Goal: Transaction & Acquisition: Purchase product/service

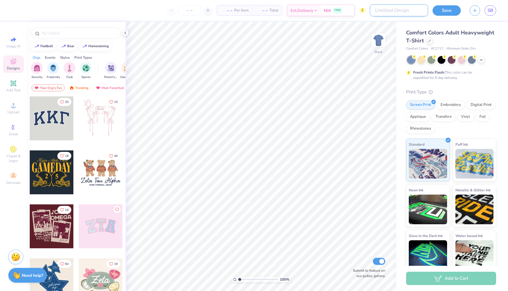
click at [403, 10] on input "Design Title" at bounding box center [399, 10] width 58 height 12
click at [35, 69] on img "filter for Sorority" at bounding box center [37, 67] width 7 height 7
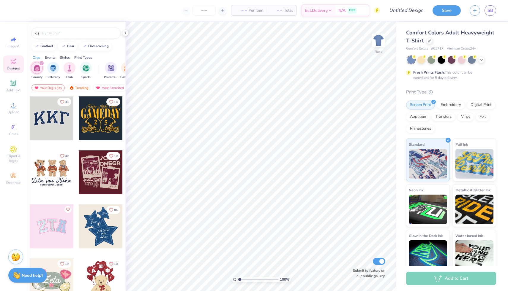
click at [433, 41] on div "Comfort Colors Adult Heavyweight T-Shirt" at bounding box center [451, 37] width 90 height 16
click at [428, 41] on icon at bounding box center [429, 40] width 3 height 3
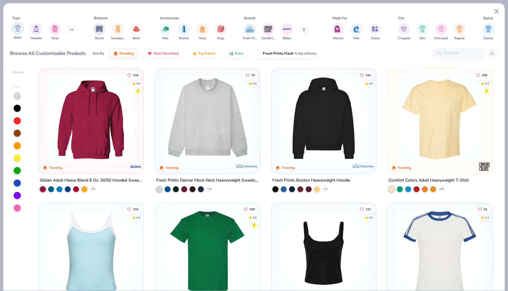
click at [19, 30] on img "filter for Shirts" at bounding box center [17, 28] width 7 height 7
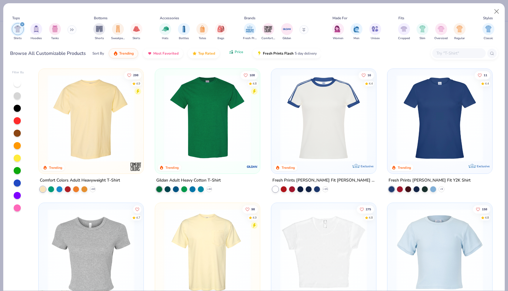
click at [240, 55] on button "Price" at bounding box center [235, 52] width 23 height 10
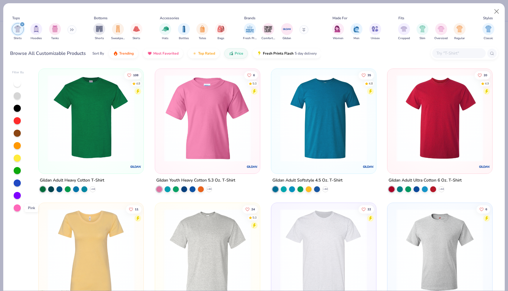
click at [18, 211] on div at bounding box center [17, 208] width 7 height 7
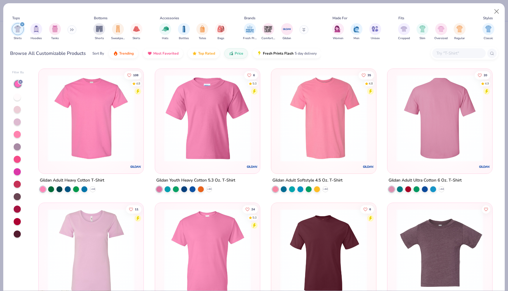
click at [105, 136] on img at bounding box center [91, 118] width 93 height 87
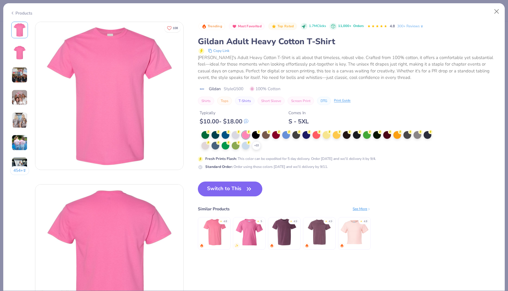
click at [23, 74] on img at bounding box center [20, 75] width 16 height 16
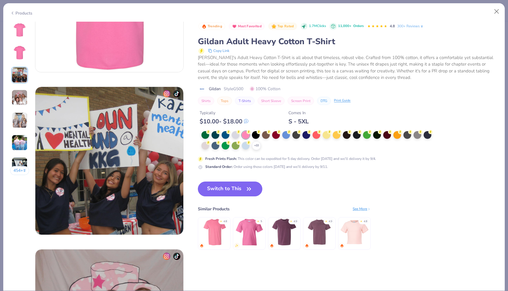
scroll to position [325, 0]
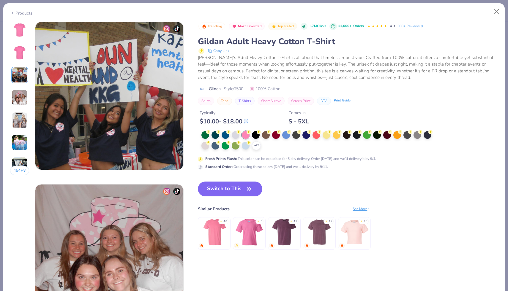
click at [22, 86] on div "454 +" at bounding box center [19, 101] width 19 height 158
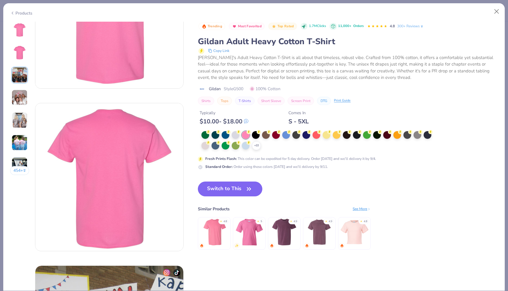
scroll to position [0, 0]
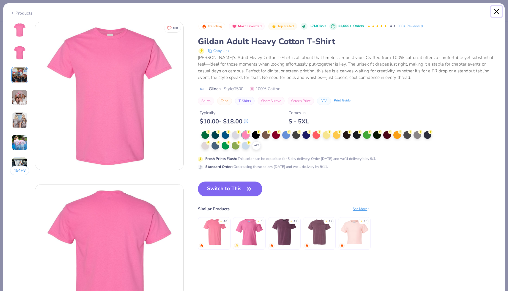
click at [495, 10] on button "Close" at bounding box center [496, 11] width 11 height 11
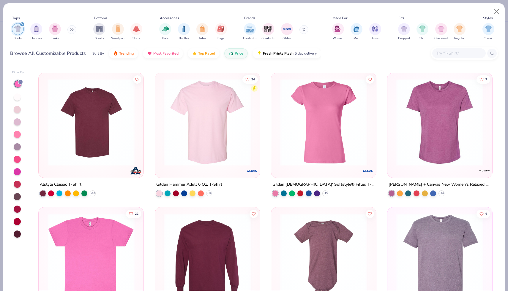
scroll to position [667, 0]
click at [177, 137] on img at bounding box center [207, 122] width 93 height 87
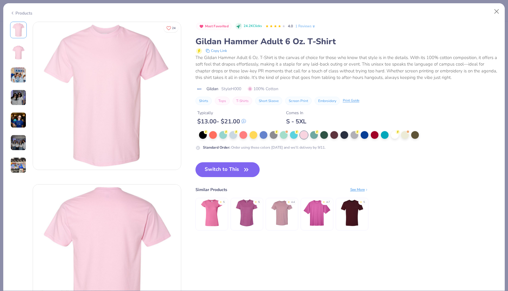
click at [16, 77] on img at bounding box center [18, 75] width 16 height 16
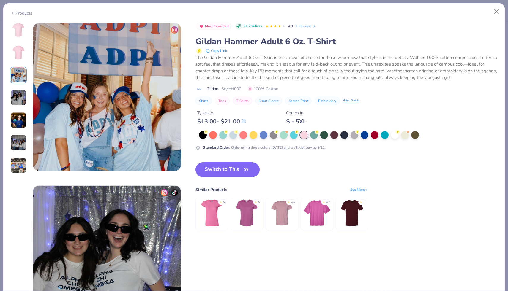
scroll to position [325, 0]
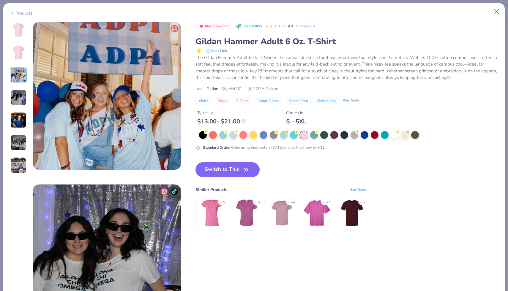
click at [18, 86] on div at bounding box center [18, 98] width 17 height 152
click at [20, 132] on div at bounding box center [18, 98] width 17 height 152
click at [11, 11] on icon at bounding box center [12, 13] width 5 height 7
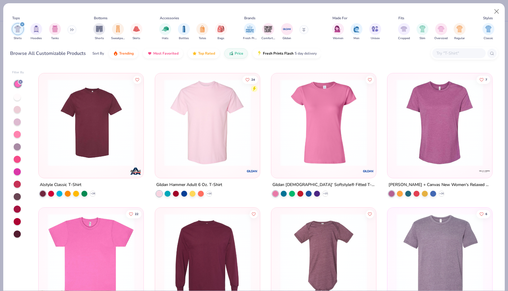
click at [221, 116] on img at bounding box center [207, 122] width 93 height 87
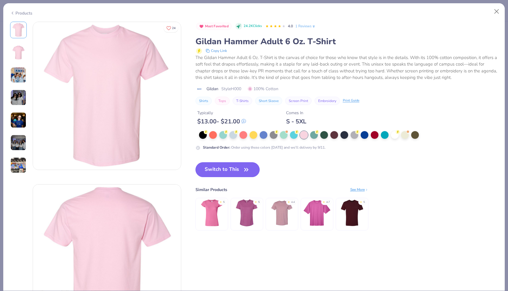
click at [235, 168] on button "Switch to This" at bounding box center [227, 169] width 64 height 15
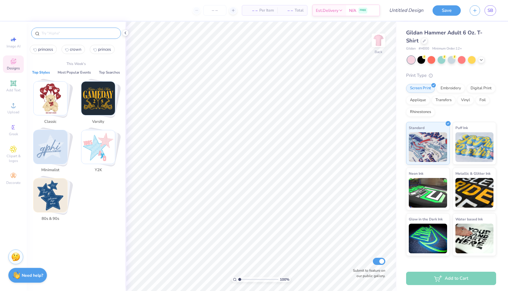
click at [78, 34] on input "text" at bounding box center [79, 33] width 76 height 6
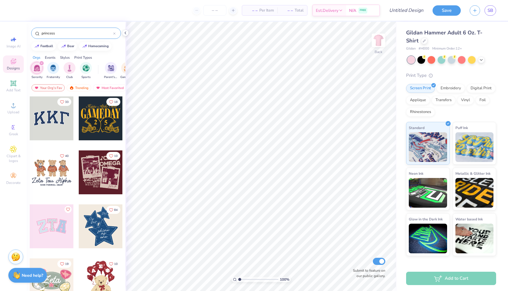
type input "princess"
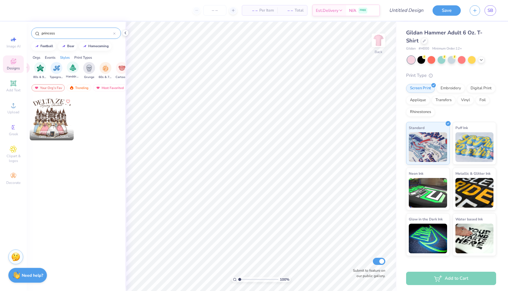
scroll to position [0, 374]
click at [60, 34] on input "princess" at bounding box center [77, 33] width 72 height 6
click at [10, 151] on icon at bounding box center [13, 149] width 7 height 7
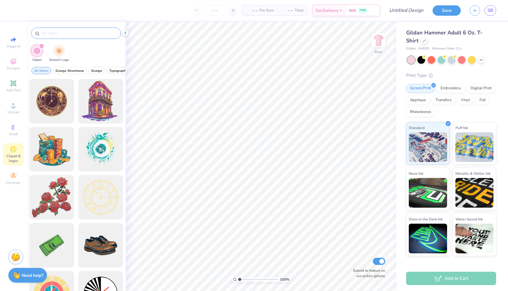
click at [55, 32] on input "text" at bounding box center [79, 33] width 76 height 6
type input "princess"
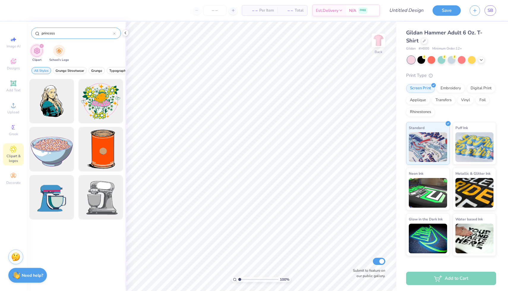
click at [114, 33] on icon at bounding box center [114, 34] width 2 height 2
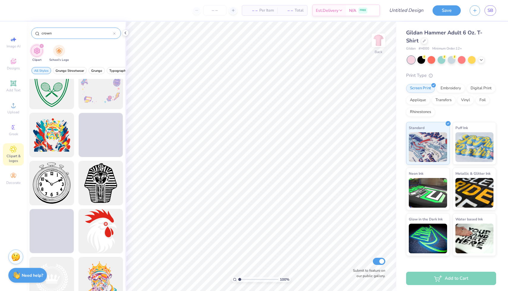
scroll to position [576, 0]
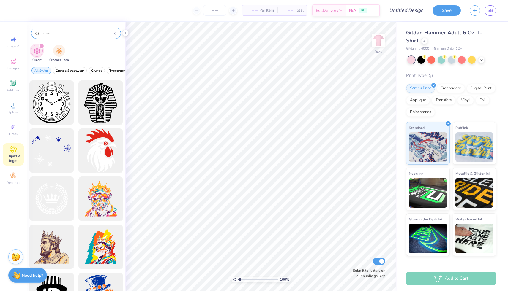
drag, startPoint x: 69, startPoint y: 31, endPoint x: 33, endPoint y: 33, distance: 35.7
click at [33, 33] on div "crown" at bounding box center [76, 33] width 90 height 11
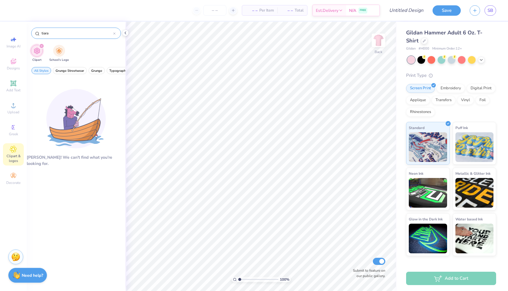
drag, startPoint x: 57, startPoint y: 31, endPoint x: 38, endPoint y: 32, distance: 18.7
click at [38, 32] on div "tiara" at bounding box center [76, 33] width 90 height 11
type input "crown"
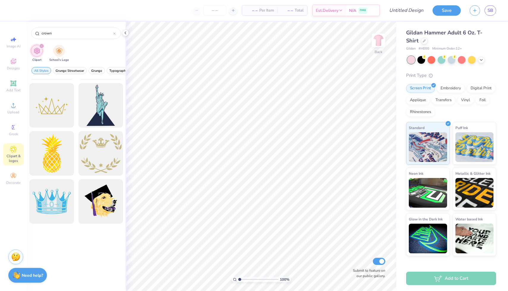
scroll to position [0, 0]
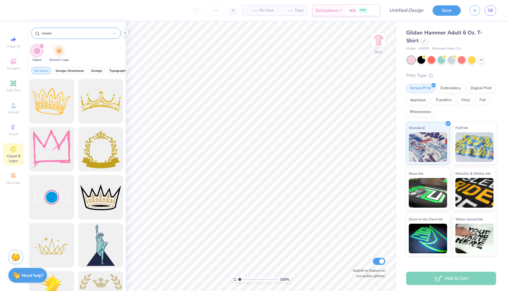
click at [115, 33] on icon at bounding box center [114, 34] width 2 height 2
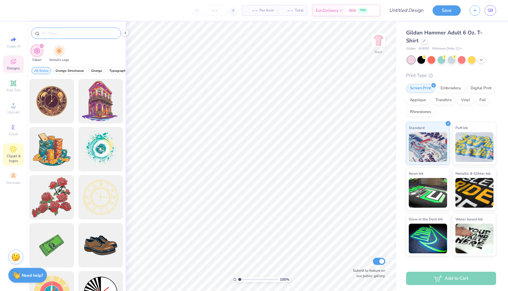
click at [12, 62] on icon at bounding box center [13, 62] width 5 height 4
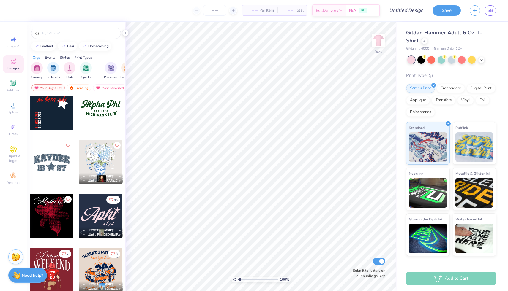
scroll to position [562, 0]
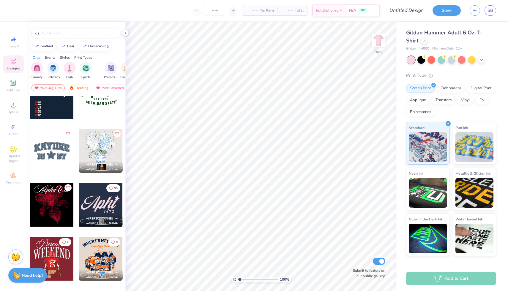
click at [251, 10] on span "– –" at bounding box center [252, 10] width 12 height 6
click at [232, 10] on icon at bounding box center [233, 10] width 4 height 4
drag, startPoint x: 217, startPoint y: 10, endPoint x: 206, endPoint y: 10, distance: 11.0
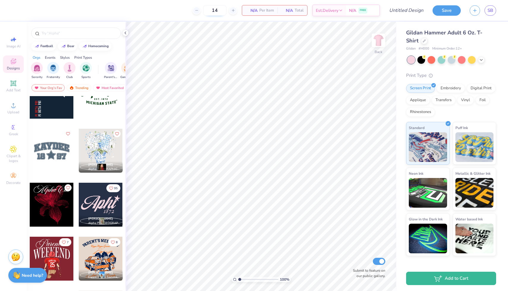
click at [206, 10] on input "14" at bounding box center [214, 10] width 23 height 11
type input "25"
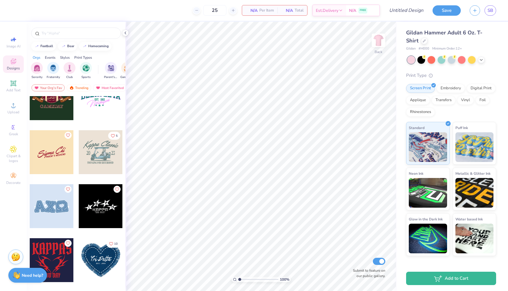
scroll to position [2074, 0]
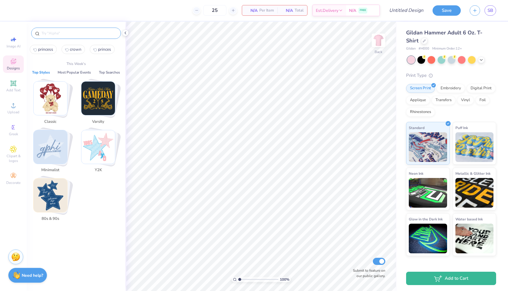
click at [94, 32] on input "text" at bounding box center [79, 33] width 76 height 6
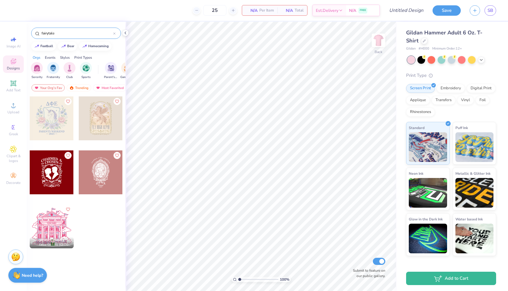
type input "fairytale"
click at [51, 124] on div at bounding box center [51, 118] width 44 height 44
click at [51, 124] on div at bounding box center [52, 118] width 44 height 44
click at [65, 140] on div at bounding box center [52, 118] width 44 height 44
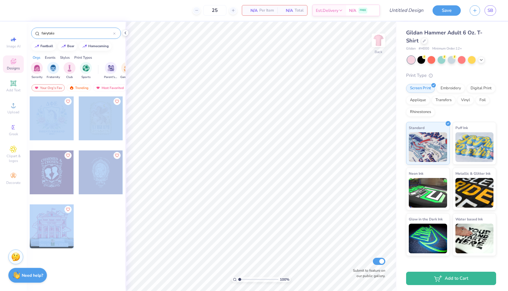
click at [225, 112] on div "25 N/A Per Item N/A Total Est. Delivery N/A FREE Design Title Save SB Image AI …" at bounding box center [254, 145] width 508 height 291
click at [83, 213] on div at bounding box center [100, 231] width 45 height 54
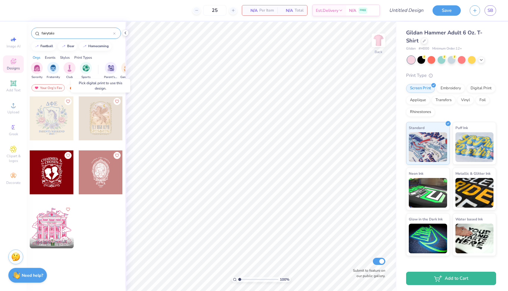
drag, startPoint x: 93, startPoint y: 133, endPoint x: 110, endPoint y: 136, distance: 17.1
click at [110, 136] on div at bounding box center [101, 118] width 44 height 44
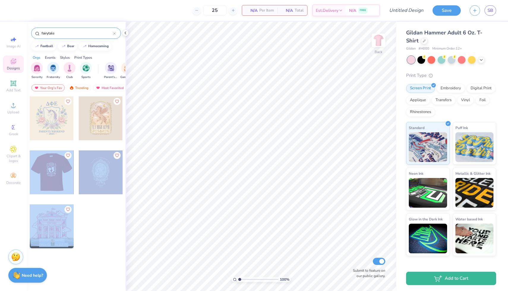
click at [265, 134] on div "25 N/A Per Item N/A Total Est. Delivery N/A FREE Design Title Save SB Image AI …" at bounding box center [254, 145] width 508 height 291
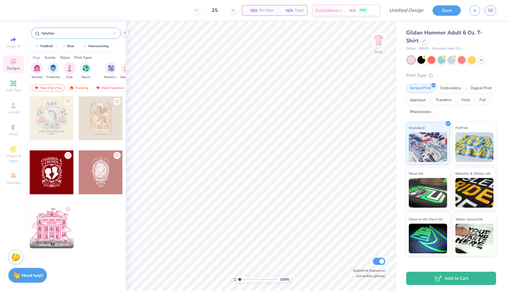
click at [95, 204] on div "Kayla Stewart Delta Gamma, University of Southern Mississippi" at bounding box center [76, 176] width 94 height 161
click at [55, 173] on div at bounding box center [52, 173] width 44 height 44
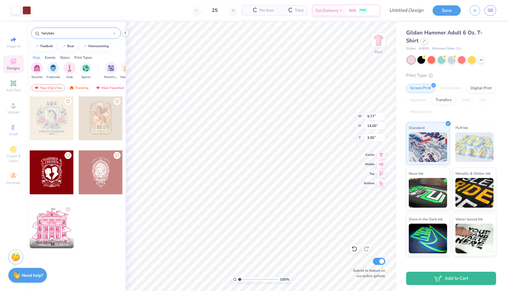
type input "9.77"
type input "14.00"
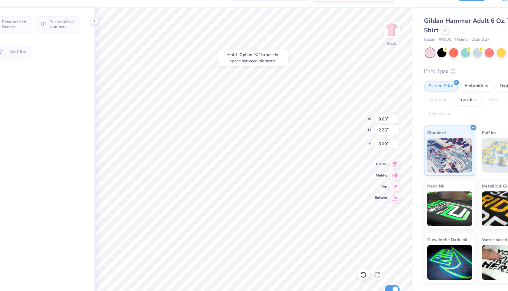
type input "9.63"
type input "2.26"
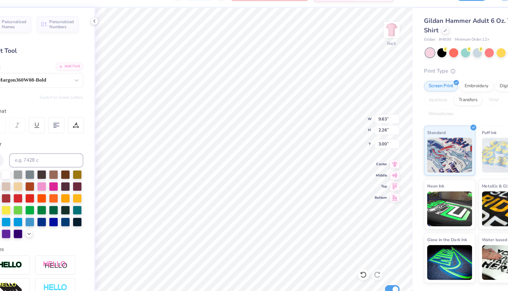
scroll to position [0, 0]
type input "7.66"
type input "0.77"
type input "14.67"
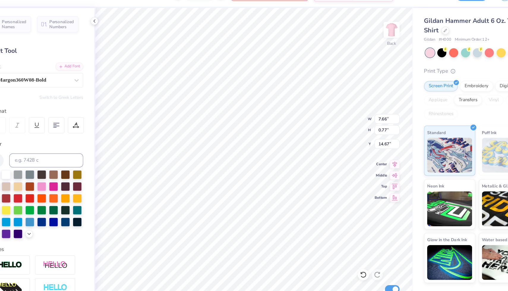
type textarea "Ever Loyal, Ever Lasting Est.1912"
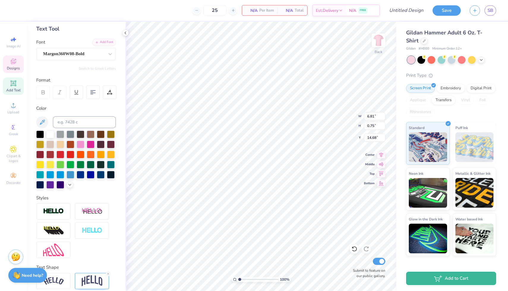
scroll to position [54, 0]
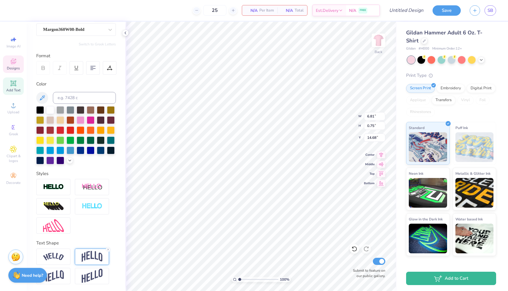
click at [88, 256] on img at bounding box center [92, 256] width 21 height 11
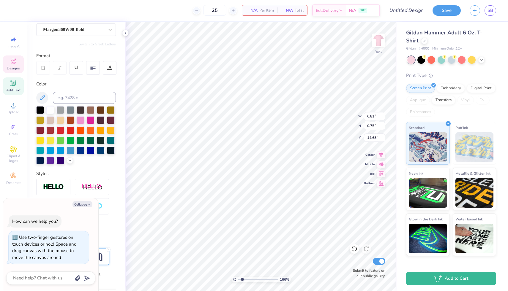
type input "1.69"
type textarea "x"
drag, startPoint x: 239, startPoint y: 279, endPoint x: 242, endPoint y: 279, distance: 3.0
type input "1.56"
click at [242, 279] on input "range" at bounding box center [258, 279] width 40 height 5
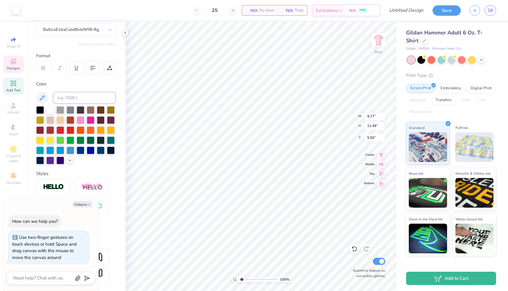
type textarea "x"
type input "1.89"
type input "3.66"
type input "7.11"
type textarea "x"
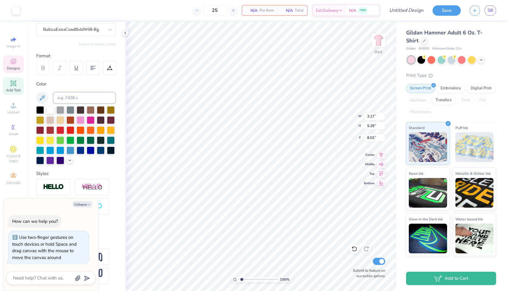
type input "7.57"
type textarea "x"
type input "7.71"
click at [104, 32] on div "BalticaExtraCondBoldW08-Rg" at bounding box center [73, 29] width 62 height 9
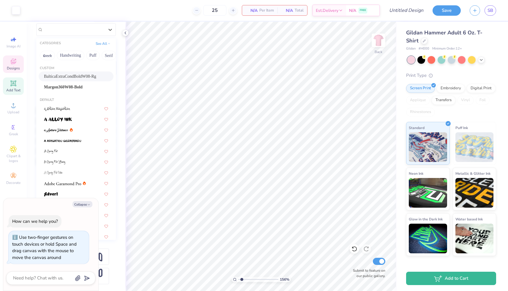
click at [19, 59] on div "Designs" at bounding box center [13, 65] width 21 height 18
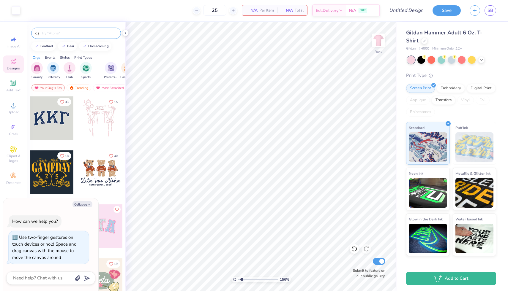
type textarea "x"
click at [71, 30] on input "text" at bounding box center [79, 33] width 76 height 6
type input "theta phi"
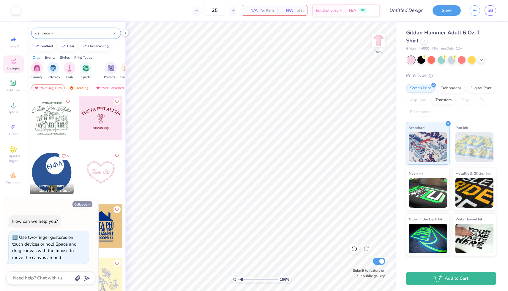
click at [84, 204] on button "Collapse" at bounding box center [82, 204] width 20 height 6
type textarea "x"
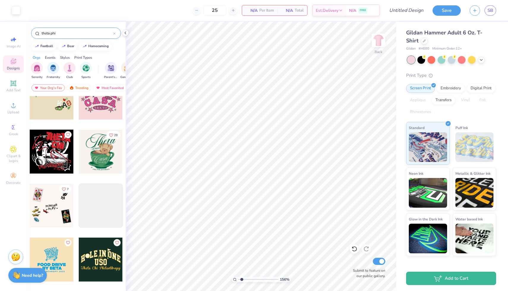
scroll to position [1944, 0]
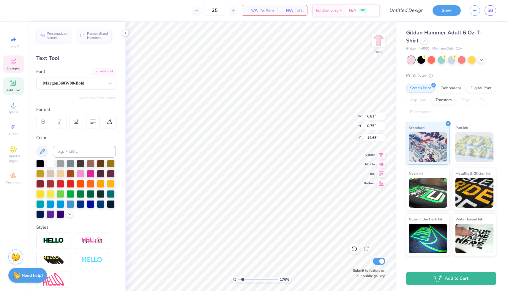
type input "1.78"
click at [242, 280] on input "range" at bounding box center [258, 279] width 40 height 5
type input "9.77"
type input "11.49"
type input "5.50"
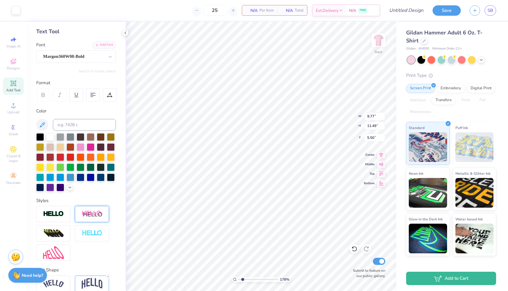
scroll to position [54, 0]
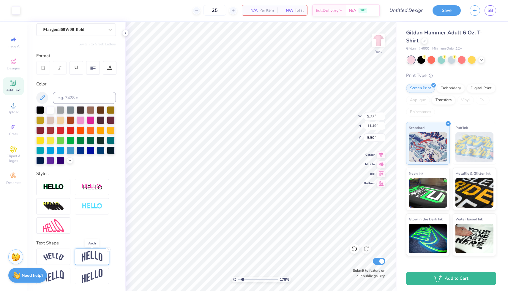
click at [91, 253] on img at bounding box center [92, 256] width 21 height 11
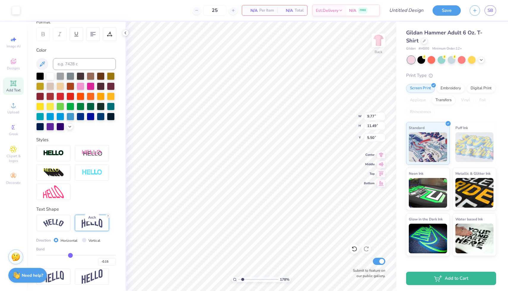
scroll to position [88, 0]
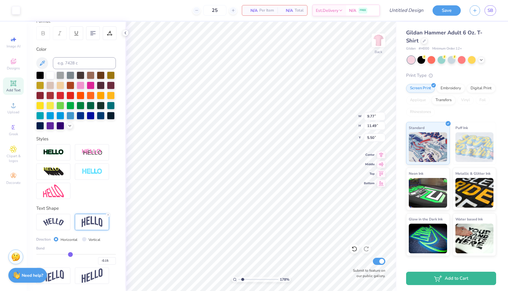
type input "-0.12"
type input "-0.13"
type input "-0.14"
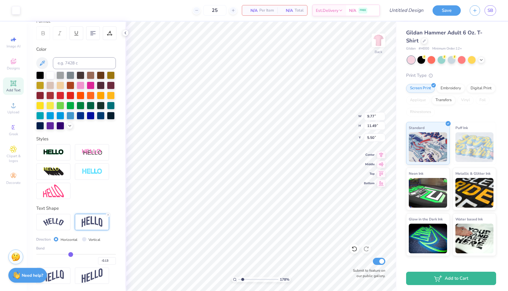
type input "-0.14"
type input "-0.15"
type input "-0.16"
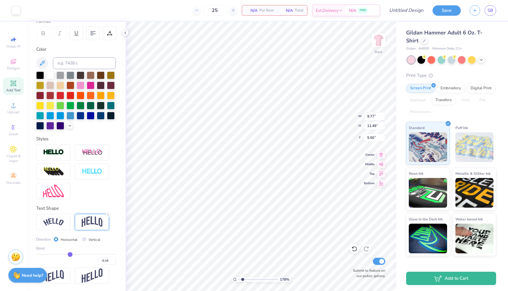
type input "-0.17"
type input "-0.18"
type input "-0.19"
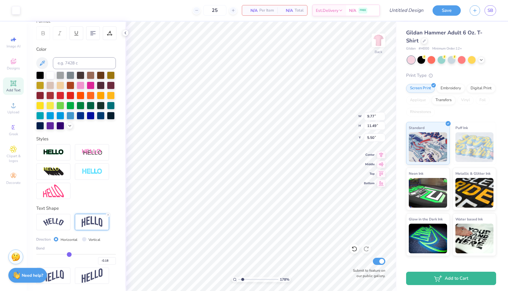
type input "-0.19"
type input "-0.2"
type input "-0.20"
type input "-0.21"
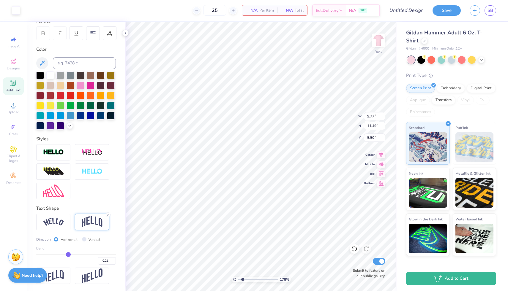
type input "-0.22"
type input "-0.23"
type input "-0.24"
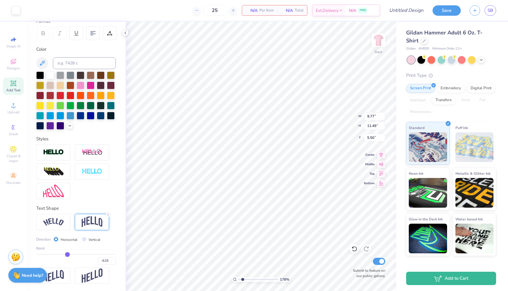
type input "-0.24"
type input "-0.25"
type input "-0.26"
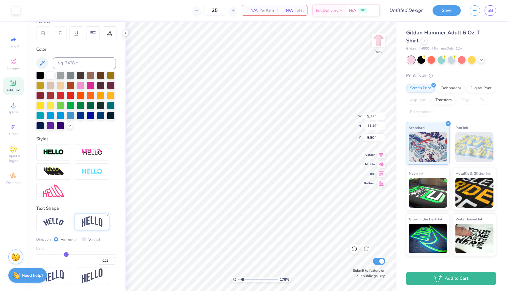
type input "-0.27"
type input "-0.28"
type input "-0.29"
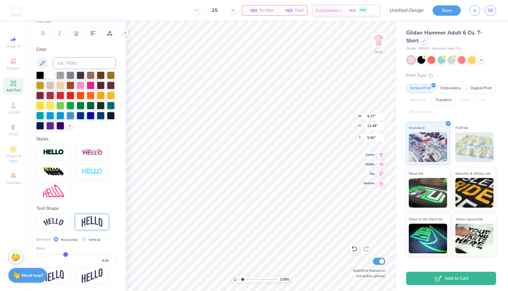
type input "-0.29"
type input "-0.3"
type input "-0.30"
type input "-0.31"
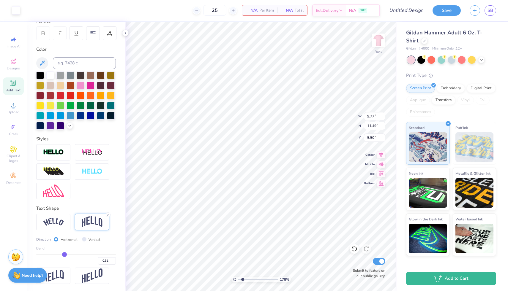
type input "-0.32"
type input "-0.33"
type input "-0.34"
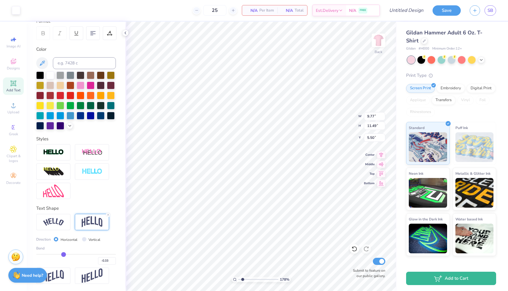
type input "-0.34"
type input "-0.35"
type input "-0.36"
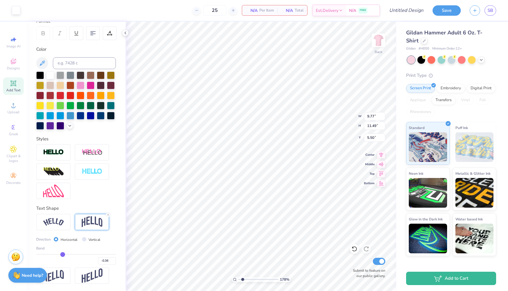
type input "-0.37"
type input "-0.38"
type input "-0.39"
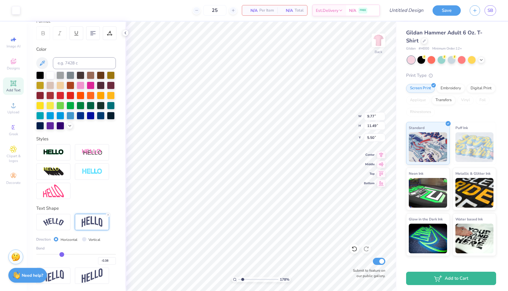
type input "-0.39"
type input "-0.38"
type input "-0.37"
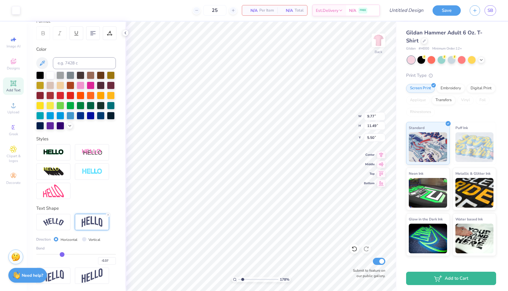
type input "-0.36"
type input "-0.35"
type input "-0.34"
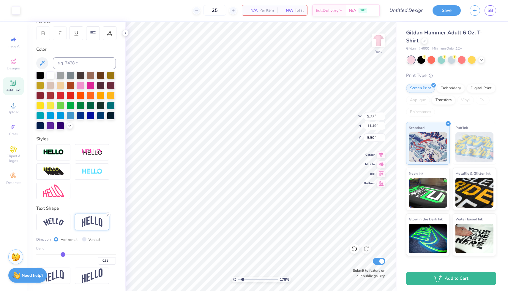
type input "-0.34"
type input "-0.32"
type input "-0.31"
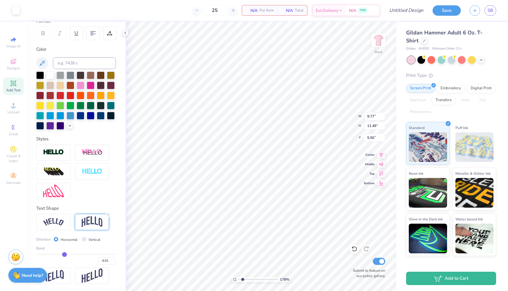
type input "-0.28"
type input "-0.26"
type input "-0.24"
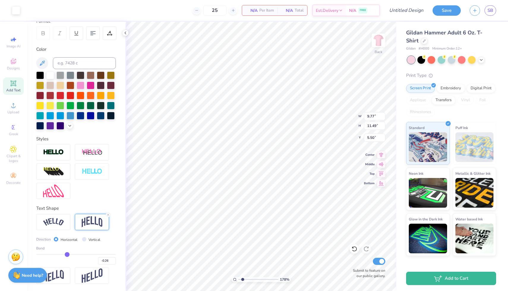
type input "-0.24"
type input "-0.22"
type input "-0.2"
type input "-0.20"
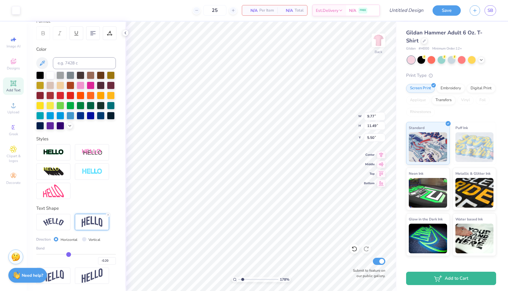
type input "-0.18"
type input "-0.16"
type input "-0.14"
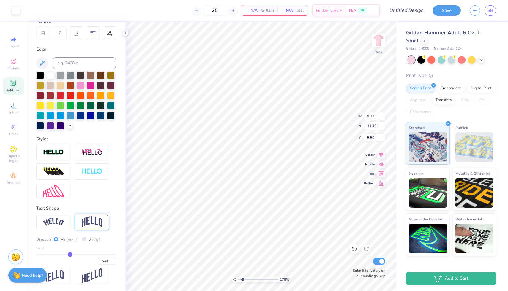
type input "-0.14"
type input "-0.12"
type input "-0.1"
type input "-0.10"
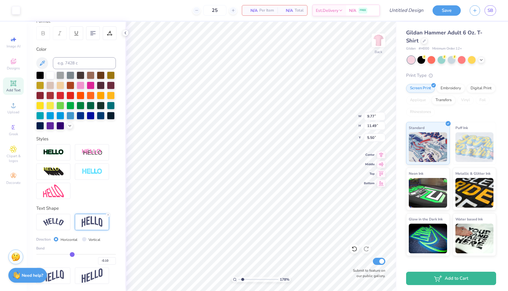
type input "-0.09"
type input "-0.08"
type input "-0.07"
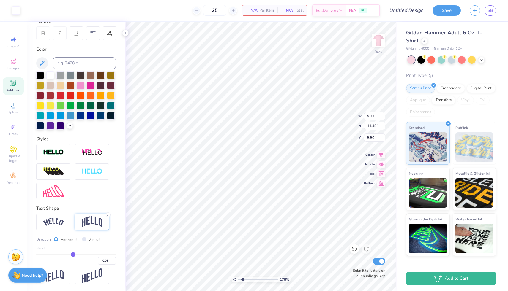
type input "-0.07"
type input "-0.06"
type input "-0.03"
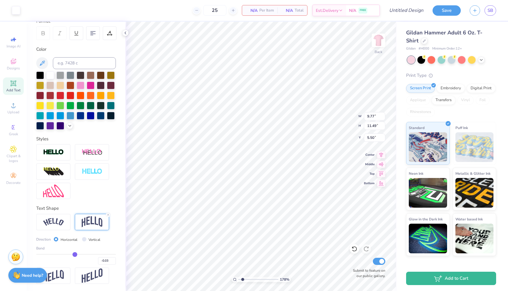
type input "0"
type input "0.00"
type input "0.03"
type input "0.06"
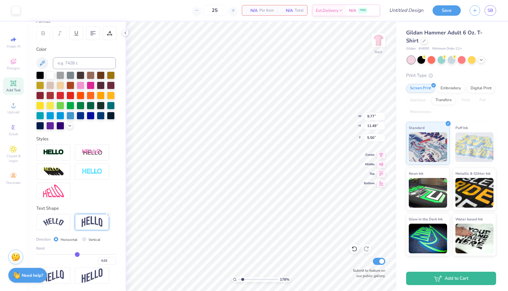
type input "0.06"
type input "0.07"
type input "0.09"
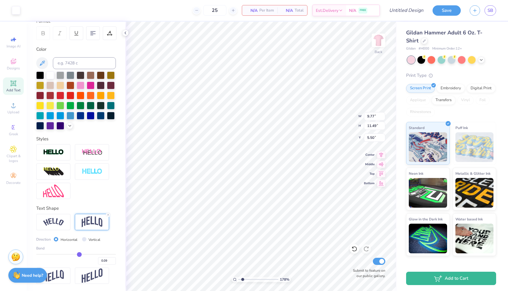
type input "0.1"
type input "0.10"
type input "0.11"
type input "0.1"
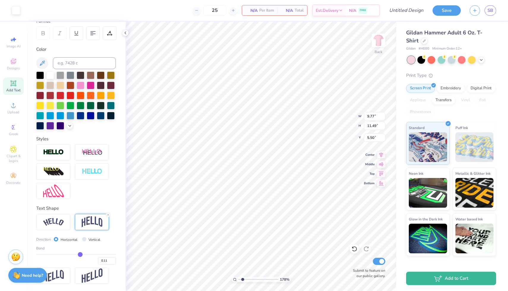
type input "0.10"
type input "0.09"
drag, startPoint x: 72, startPoint y: 253, endPoint x: 79, endPoint y: 255, distance: 8.0
click at [79, 255] on input "range" at bounding box center [76, 254] width 80 height 1
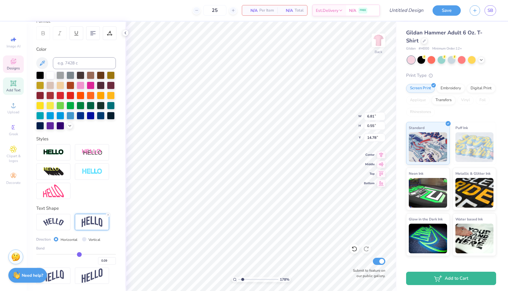
type input "0.06"
type input "0.05"
type input "0"
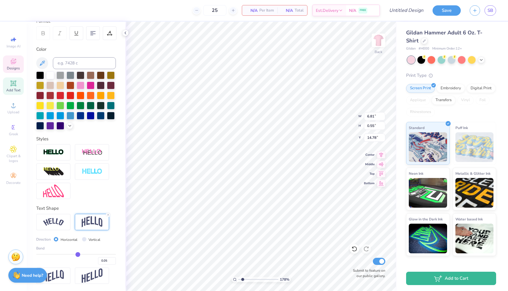
type input "0.00"
type input "-0.05"
type input "-0.1"
type input "-0.10"
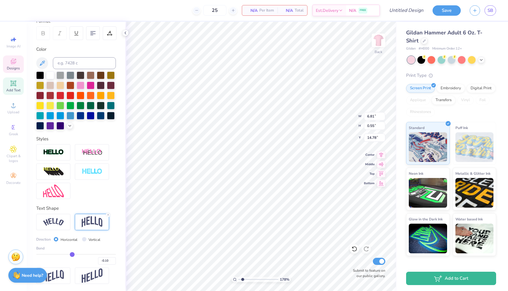
type input "-0.13"
type input "-0.15"
type input "-0.17"
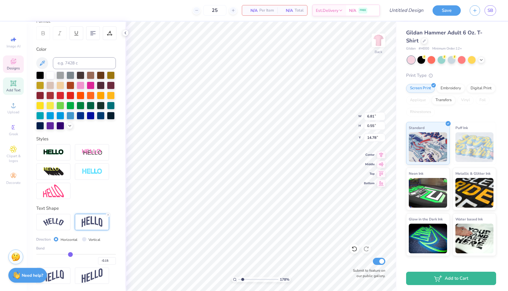
type input "-0.17"
type input "-0.18"
type input "-0.19"
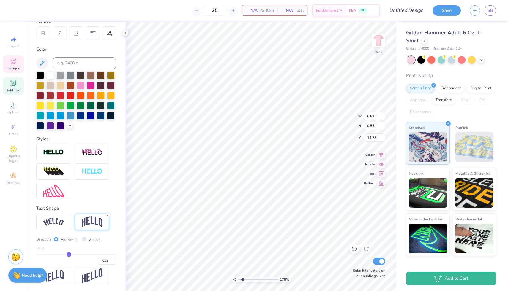
type input "-0.2"
type input "-0.20"
type input "-0.21"
type input "-0.22"
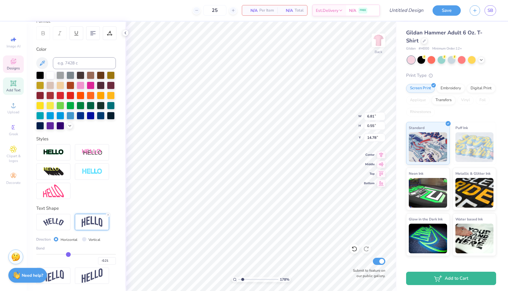
type input "-0.22"
type input "-0.23"
type input "-0.25"
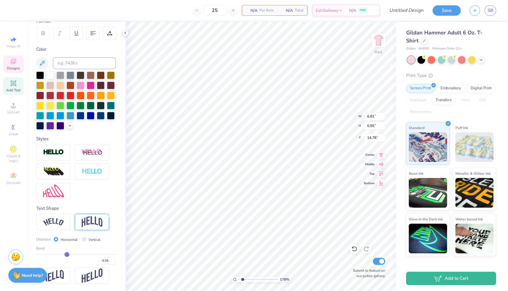
type input "-0.27"
type input "-0.3"
type input "-0.30"
type input "-0.31"
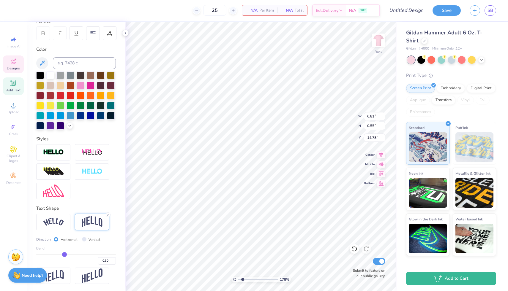
type input "-0.31"
type input "-0.33"
type input "-0.34"
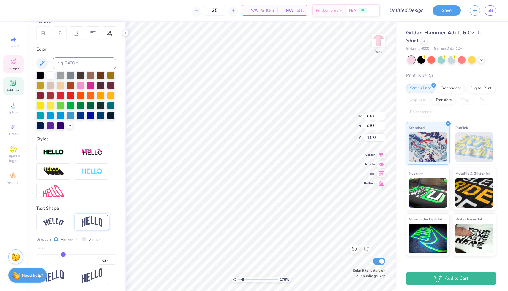
type input "-0.33"
type input "-0.32"
type input "-0.31"
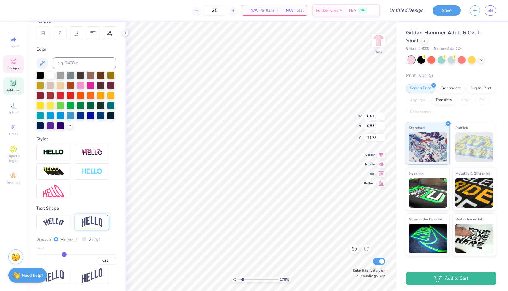
type input "-0.31"
drag, startPoint x: 78, startPoint y: 253, endPoint x: 64, endPoint y: 252, distance: 14.3
click at [64, 254] on input "range" at bounding box center [76, 254] width 80 height 1
type input "-0.32"
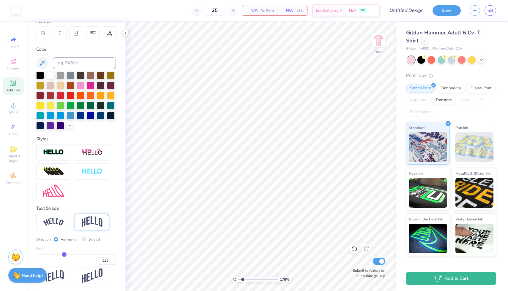
type input "-0.31"
drag, startPoint x: 64, startPoint y: 253, endPoint x: 70, endPoint y: 254, distance: 6.3
click at [70, 254] on input "range" at bounding box center [76, 254] width 80 height 1
click at [72, 254] on input "range" at bounding box center [76, 254] width 80 height 1
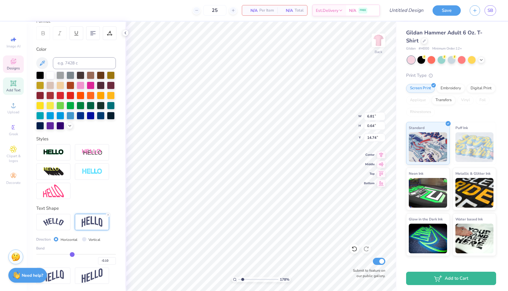
scroll to position [0, 1]
drag, startPoint x: 72, startPoint y: 254, endPoint x: 76, endPoint y: 253, distance: 4.5
click at [76, 254] on input "range" at bounding box center [76, 254] width 80 height 1
click at [75, 254] on input "range" at bounding box center [76, 254] width 80 height 1
click at [72, 254] on input "range" at bounding box center [76, 254] width 80 height 1
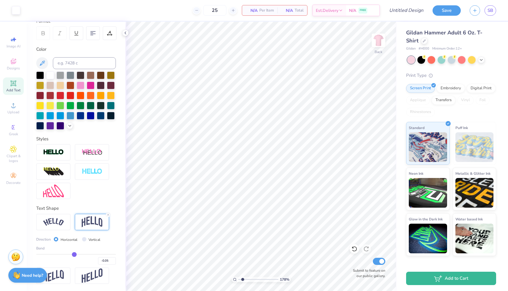
click at [74, 254] on input "range" at bounding box center [76, 254] width 80 height 1
click at [75, 254] on input "range" at bounding box center [76, 254] width 80 height 1
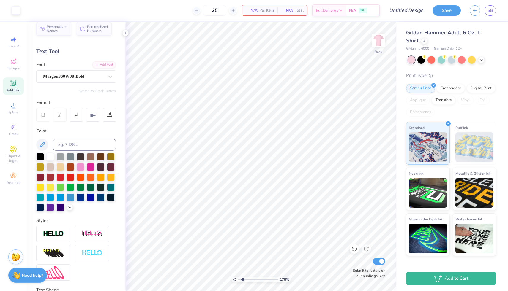
scroll to position [0, 0]
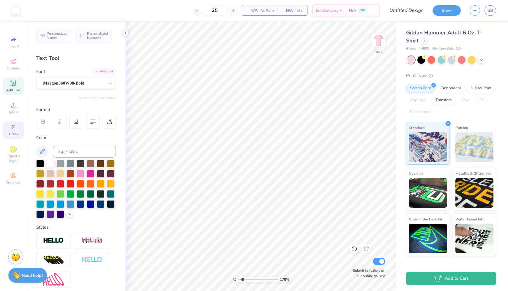
click at [15, 134] on span "Greek" at bounding box center [13, 134] width 9 height 5
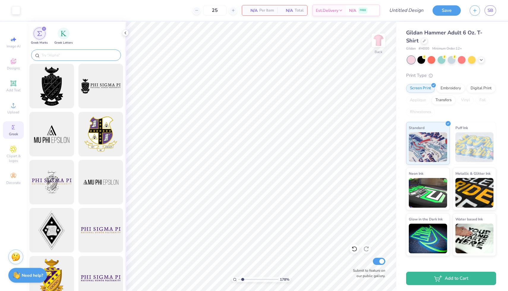
click at [54, 57] on input "text" at bounding box center [79, 55] width 76 height 6
click at [12, 156] on span "Clipart & logos" at bounding box center [13, 159] width 21 height 10
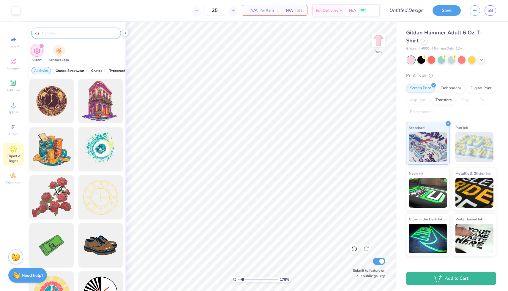
click at [67, 36] on div at bounding box center [76, 33] width 90 height 11
click at [69, 31] on input "text" at bounding box center [79, 33] width 76 height 6
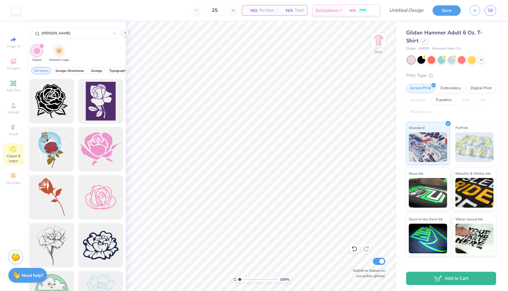
drag, startPoint x: 242, startPoint y: 281, endPoint x: 237, endPoint y: 280, distance: 4.9
click at [238, 280] on input "range" at bounding box center [258, 279] width 40 height 5
click at [57, 111] on div at bounding box center [51, 101] width 49 height 49
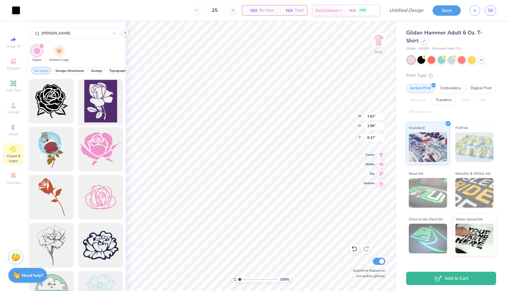
click at [108, 116] on div at bounding box center [100, 101] width 49 height 49
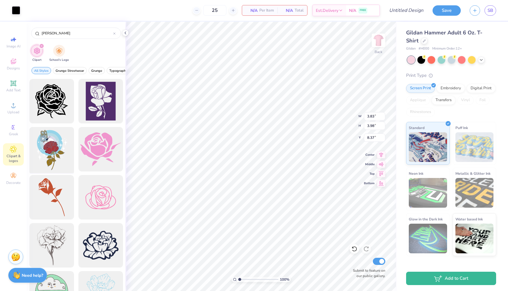
scroll to position [14, 0]
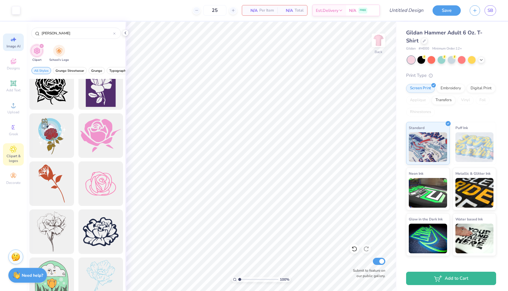
click at [14, 36] on icon at bounding box center [13, 39] width 7 height 7
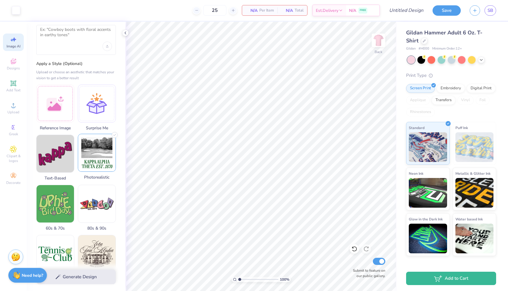
scroll to position [0, 0]
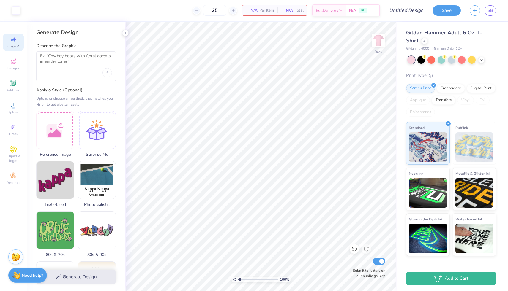
click at [74, 73] on div at bounding box center [76, 66] width 80 height 30
click at [66, 55] on textarea at bounding box center [76, 60] width 72 height 15
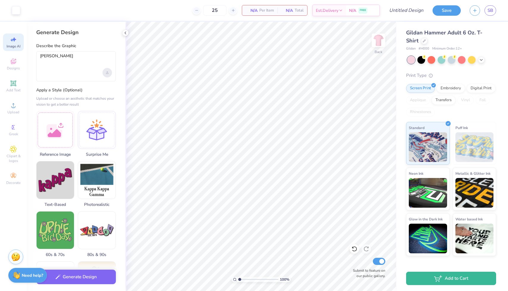
click at [108, 72] on div "Upload image" at bounding box center [107, 73] width 10 height 10
click at [91, 278] on button "Generate Design" at bounding box center [76, 275] width 80 height 15
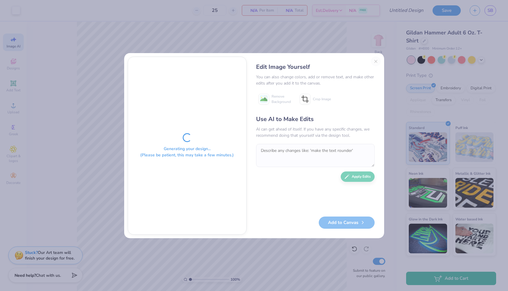
click at [377, 59] on div "Edit Image Yourself You can also change colors, add or remove text, and make ot…" at bounding box center [315, 146] width 130 height 178
click at [378, 59] on div "Edit Image Yourself You can also change colors, add or remove text, and make ot…" at bounding box center [315, 146] width 130 height 178
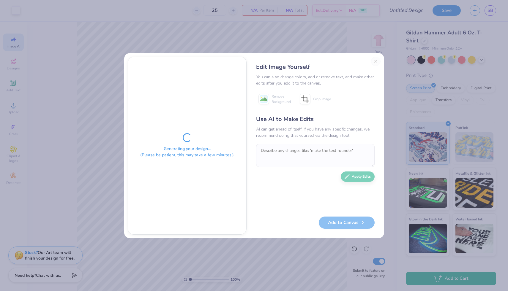
click at [379, 40] on div "Generating your design... (Please be patient, this may take a few minutes.) Edi…" at bounding box center [254, 145] width 508 height 291
click at [379, 61] on div "Edit Image Yourself You can also change colors, add or remove text, and make ot…" at bounding box center [315, 146] width 130 height 178
click at [376, 60] on div "Edit Image Yourself You can also change colors, add or remove text, and make ot…" at bounding box center [315, 146] width 130 height 178
click at [375, 60] on div "Edit Image Yourself You can also change colors, add or remove text, and make ot…" at bounding box center [315, 146] width 130 height 178
click at [219, 124] on div "Generating your design... (Please be patient, this may take a few minutes.)" at bounding box center [187, 146] width 118 height 178
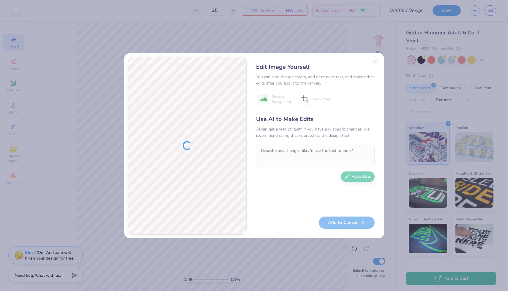
click at [341, 221] on div "Add to Canvas" at bounding box center [315, 223] width 118 height 12
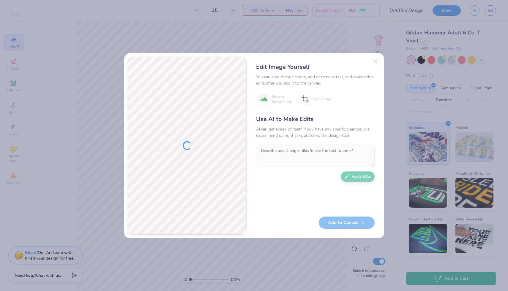
click at [341, 221] on div "Add to Canvas" at bounding box center [315, 223] width 118 height 12
click at [197, 144] on div at bounding box center [187, 146] width 118 height 178
click at [376, 61] on div "Edit Image Yourself You can also change colors, add or remove text, and make ot…" at bounding box center [315, 146] width 130 height 178
click at [369, 40] on div "Edit Image Yourself You can also change colors, add or remove text, and make ot…" at bounding box center [254, 145] width 508 height 291
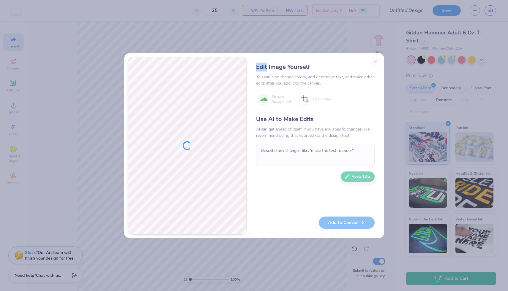
click at [369, 40] on div "Edit Image Yourself You can also change colors, add or remove text, and make ot…" at bounding box center [254, 145] width 508 height 291
click at [359, 67] on div "Edit Image Yourself" at bounding box center [315, 67] width 118 height 9
click at [374, 63] on div "Edit Image Yourself You can also change colors, add or remove text, and make ot…" at bounding box center [315, 146] width 130 height 178
click at [376, 59] on div "Edit Image Yourself You can also change colors, add or remove text, and make ot…" at bounding box center [315, 146] width 130 height 178
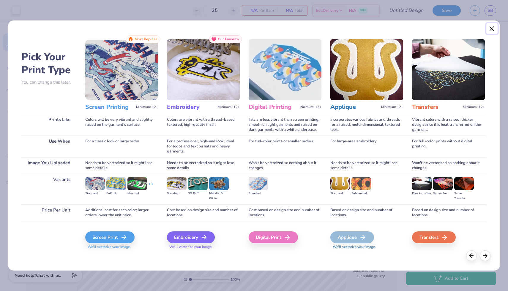
click at [489, 27] on button "Close" at bounding box center [491, 28] width 11 height 11
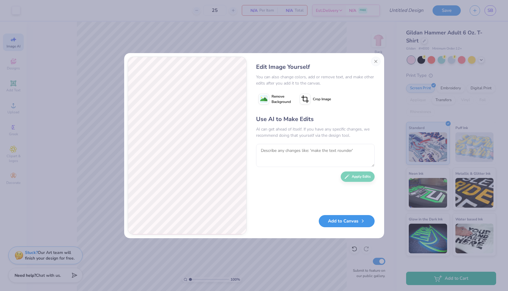
click at [342, 224] on button "Add to Canvas" at bounding box center [347, 221] width 56 height 12
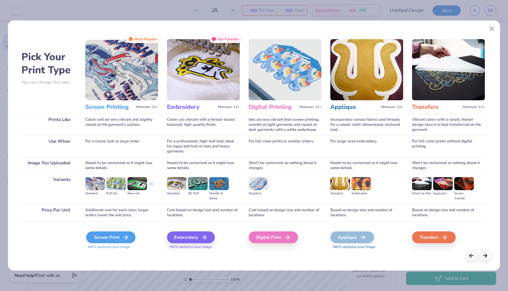
click at [114, 238] on div "Screen Print" at bounding box center [110, 238] width 49 height 12
click at [120, 235] on div "Screen Print" at bounding box center [110, 238] width 49 height 12
click at [124, 236] on icon at bounding box center [125, 237] width 7 height 7
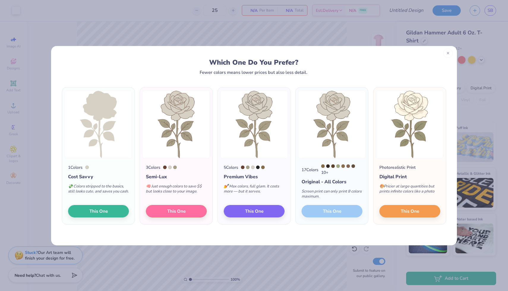
click at [447, 54] on icon at bounding box center [448, 53] width 4 height 4
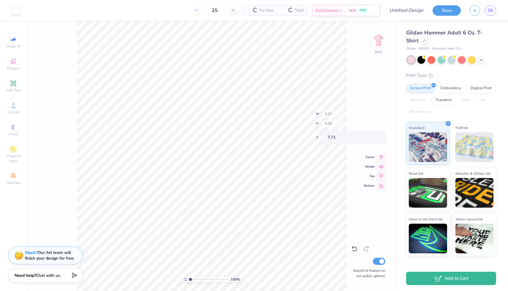
type input "7.71"
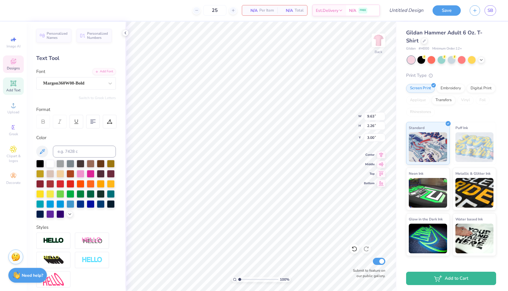
scroll to position [0, 1]
type textarea "Theta Phi"
type input "6.20"
type input "1.64"
type input "4.44"
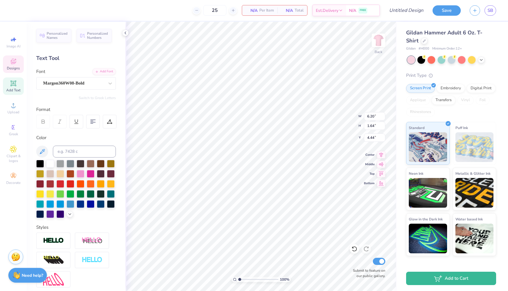
scroll to position [0, 0]
type textarea "C"
type textarea "Ever After"
type input "6.97"
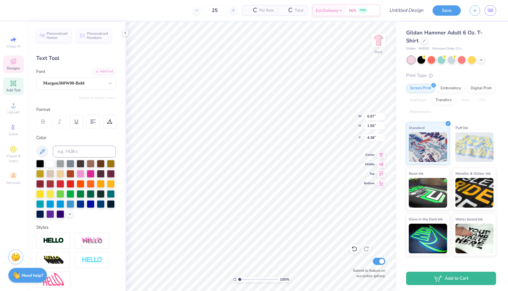
type input "1.59"
type input "4.50"
type input "6.63"
type input "1.51"
type input "7.36"
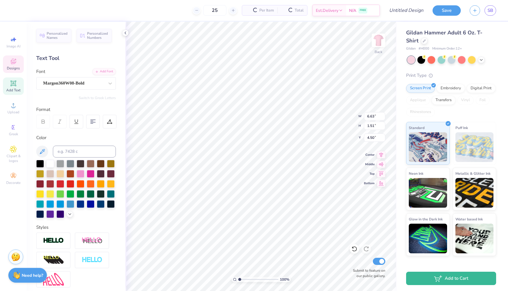
type input "1.98"
type input "3.14"
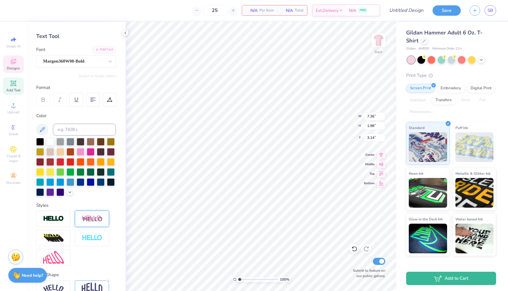
scroll to position [54, 0]
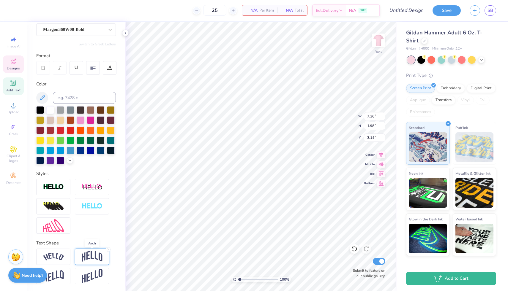
click at [90, 254] on img at bounding box center [92, 256] width 21 height 11
type input "3.17"
type input "5.29"
type input "7.71"
type input "6.63"
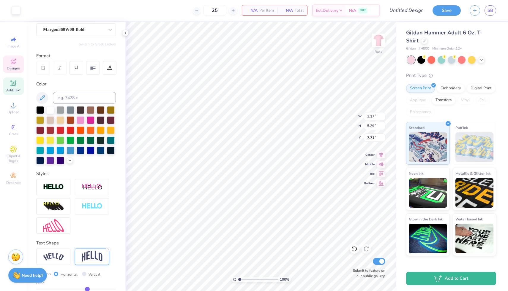
type input "1.51"
type input "4.50"
click at [87, 254] on img at bounding box center [92, 256] width 21 height 11
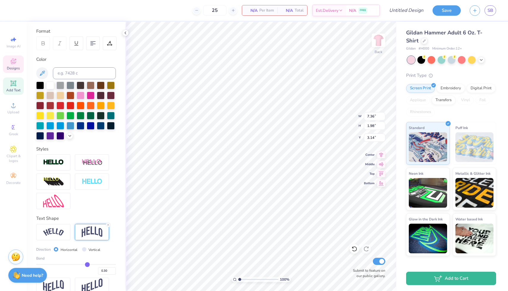
scroll to position [88, 0]
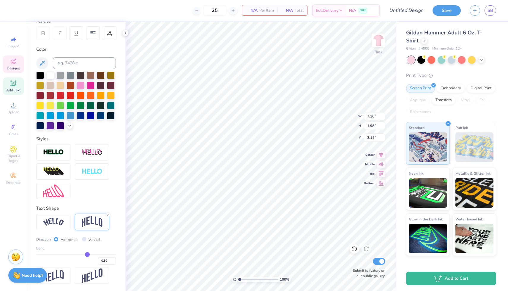
type input "0.31"
type input "0.32"
type input "0.33"
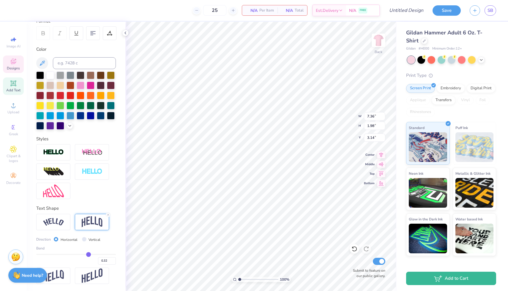
type input "0.33"
type input "0.34"
type input "0.35"
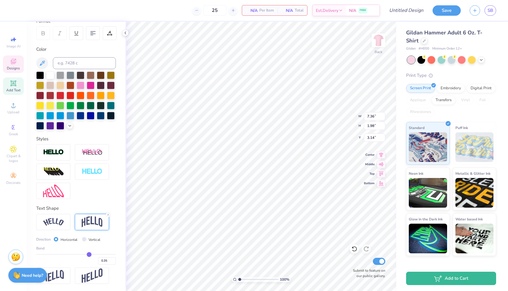
type input "0.36"
click at [89, 254] on input "range" at bounding box center [76, 254] width 80 height 1
type input "2.16"
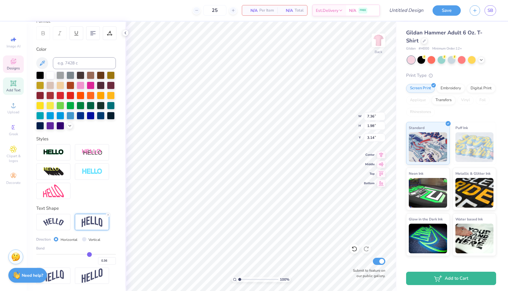
type input "3.05"
type input "0.35"
type input "0.33"
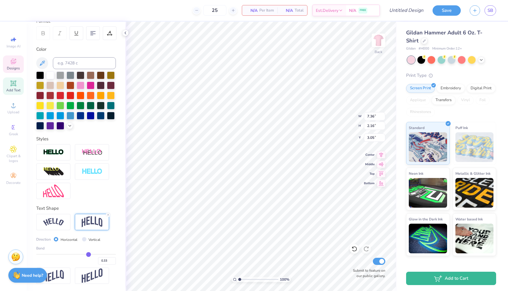
type input "0.31"
type input "0.29"
type input "0.26"
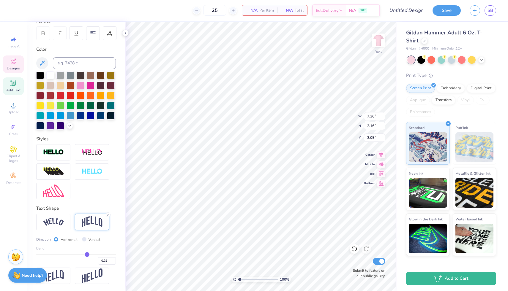
type input "0.26"
type input "0.24"
type input "0.22"
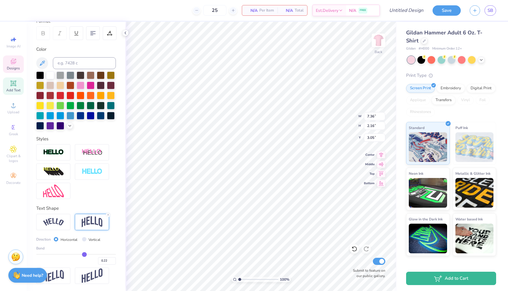
type input "0.21"
type input "0.2"
type input "0.20"
type input "0.19"
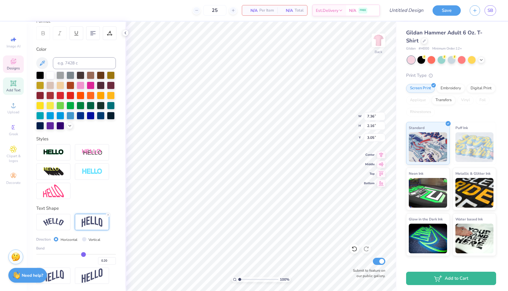
type input "0.19"
type input "0.18"
type input "0.17"
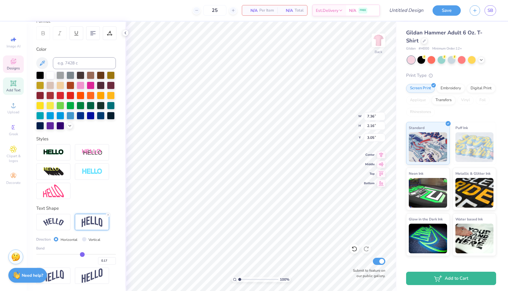
type input "0.15"
type input "0.14"
type input "0.12"
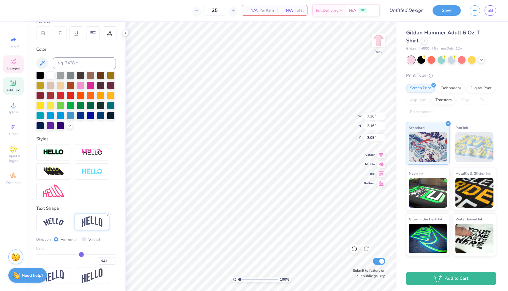
type input "0.12"
type input "0.11"
type input "0.1"
type input "0.10"
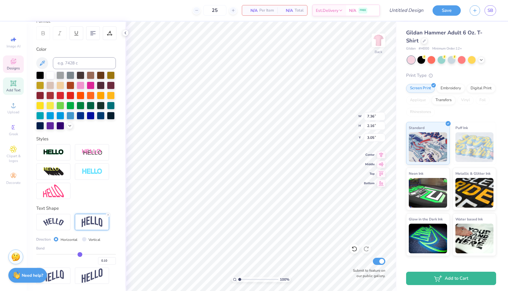
type input "0.09"
type input "0.08"
type input "0.09"
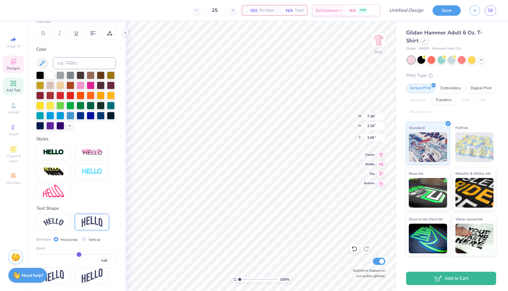
type input "0.09"
drag, startPoint x: 89, startPoint y: 254, endPoint x: 79, endPoint y: 254, distance: 9.8
type input "0.09"
click at [79, 254] on input "range" at bounding box center [76, 254] width 80 height 1
type input "1.40"
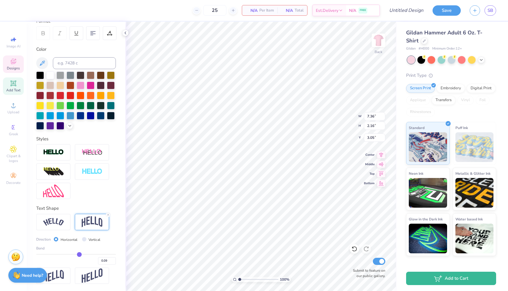
type input "3.43"
type input "0.1"
type input "0.10"
type input "0.12"
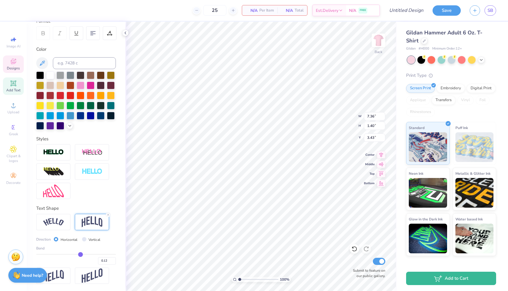
type input "0.14"
type input "0.16"
type input "0.17"
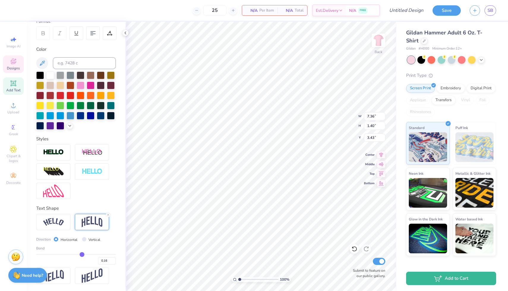
type input "0.17"
type input "0.18"
type input "0.19"
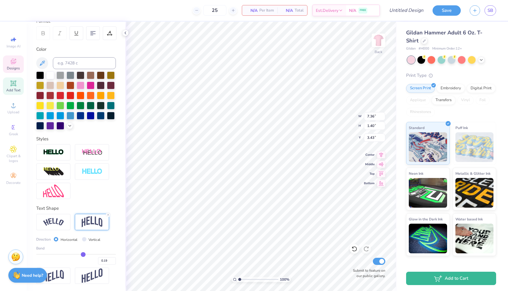
type input "0.2"
type input "0.20"
type input "0.19"
type input "0.18"
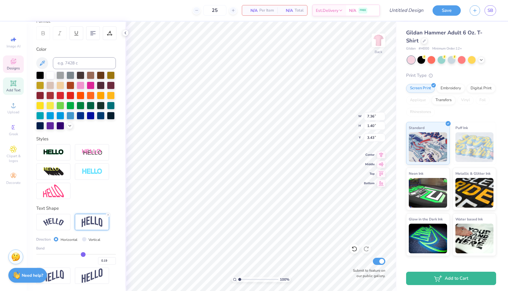
type input "0.18"
drag, startPoint x: 79, startPoint y: 254, endPoint x: 83, endPoint y: 254, distance: 3.3
type input "0.18"
click at [83, 254] on input "range" at bounding box center [76, 254] width 80 height 1
type input "1.63"
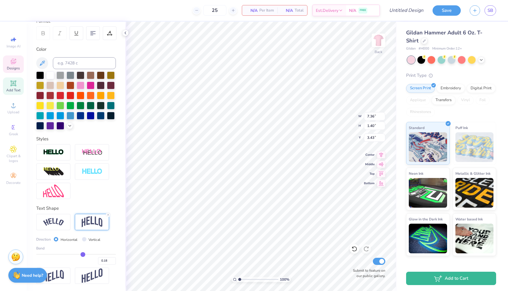
type input "3.31"
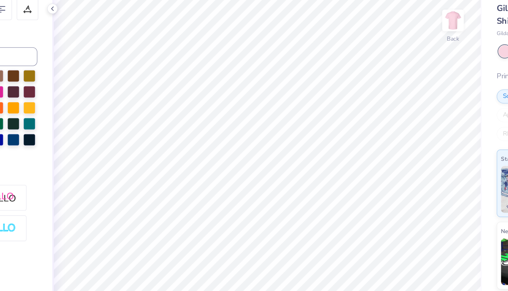
scroll to position [54, 0]
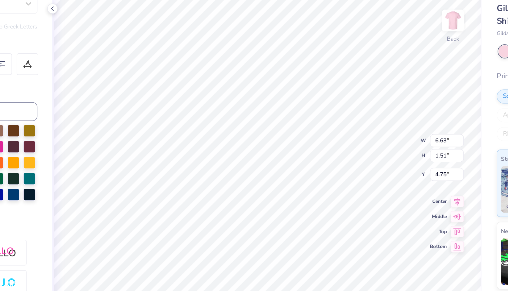
type input "4.75"
type textarea "Ever After"
type input "7.36"
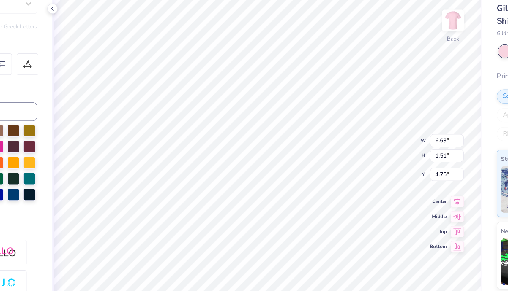
type input "1.63"
type input "3.31"
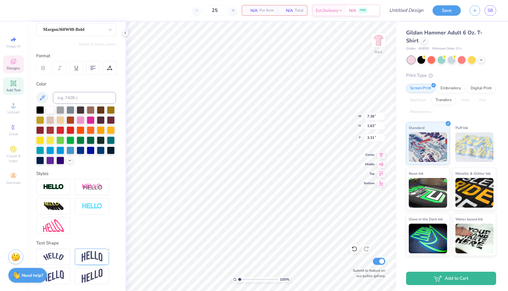
type input "7.94"
type input "1.76"
type input "3.18"
type input "3.30"
type input "8.60"
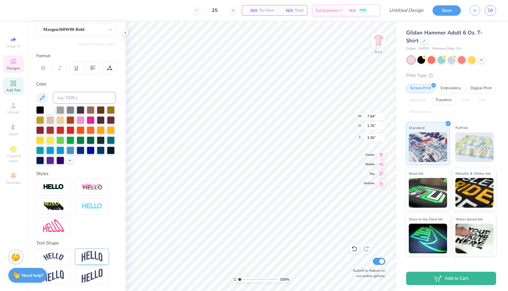
type input "1.91"
type input "3.16"
type input "8.80"
type input "1.95"
type input "3.18"
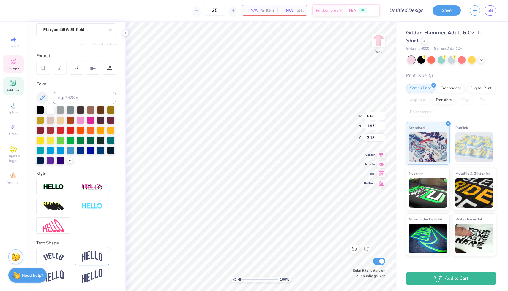
type input "3.21"
type input "3.22"
click at [91, 259] on img at bounding box center [92, 256] width 21 height 11
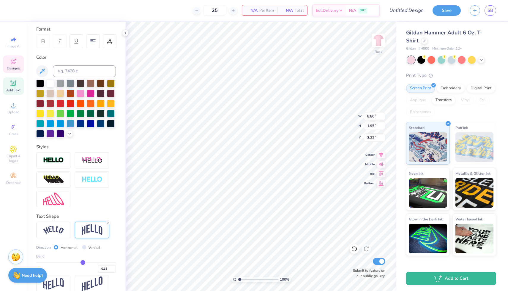
scroll to position [88, 0]
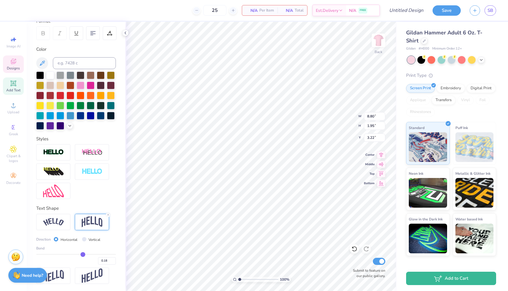
type input "0.19"
type input "0.2"
type input "0.20"
type input "0.21"
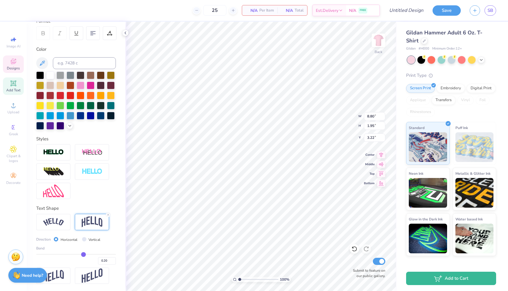
type input "0.21"
type input "0.22"
type input "0.23"
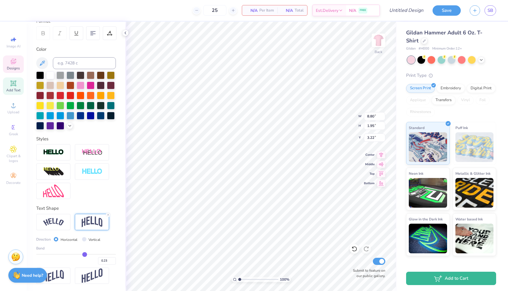
type input "0.24"
click at [85, 254] on input "range" at bounding box center [76, 254] width 80 height 1
type input "2.12"
type input "3.14"
type input "0.23"
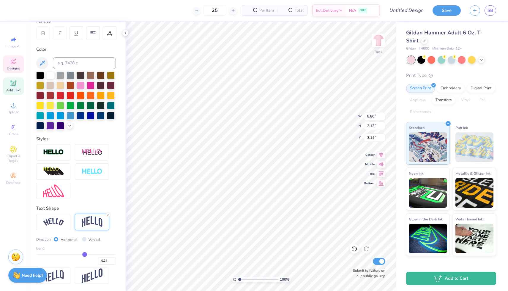
type input "0.23"
type input "0.24"
type input "0.23"
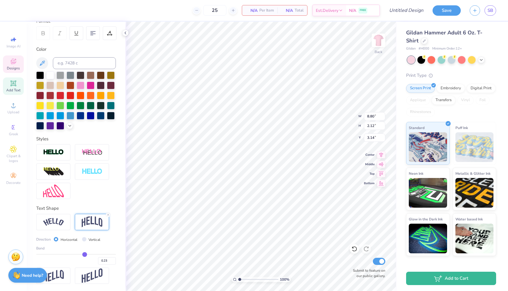
type input "0.22"
type input "0.23"
type input "0.24"
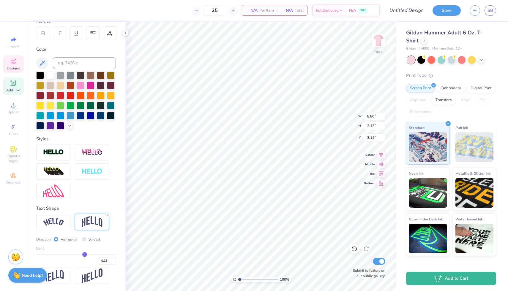
type input "0.24"
type input "0.23"
click at [85, 254] on input "range" at bounding box center [76, 254] width 80 height 1
type input "0.24"
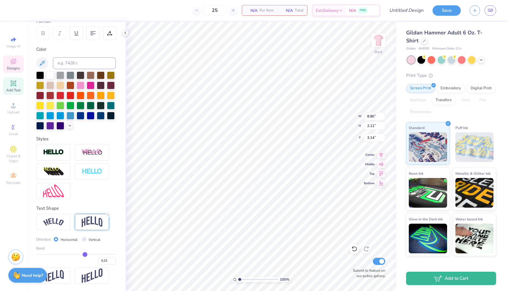
type input "0.24"
type input "2.16"
type input "3.12"
type input "0.25"
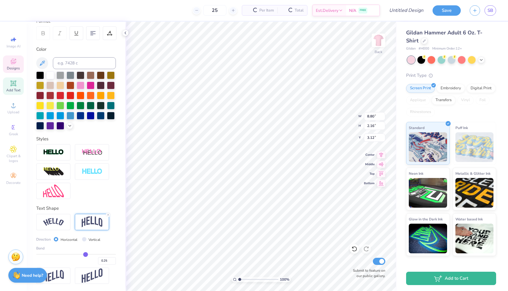
type input "0.26"
type input "0.27"
type input "2.23"
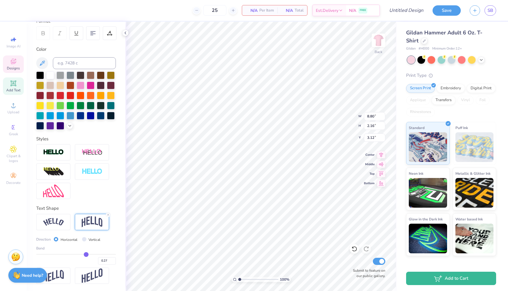
type input "3.08"
type input "0.28"
type input "2.26"
type input "3.07"
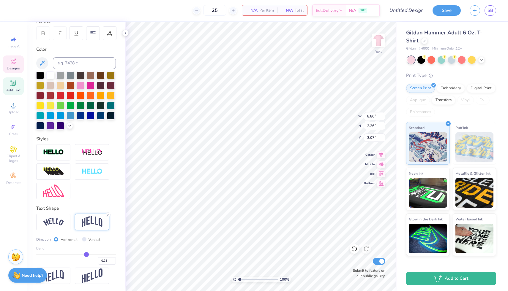
type input "0.29"
type input "0.28"
type input "2.33"
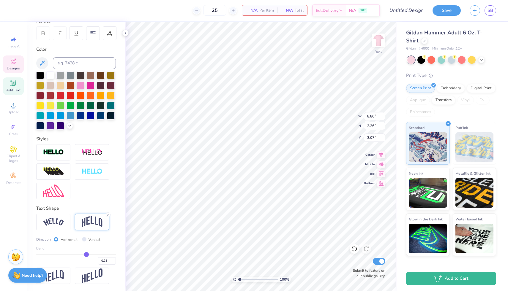
type input "3.03"
type input "0.27"
type input "0.26"
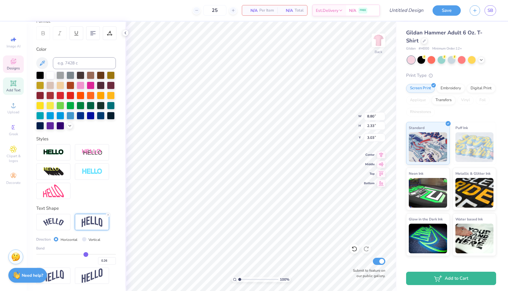
type input "2.26"
type input "3.07"
type input "0.25"
type input "2.23"
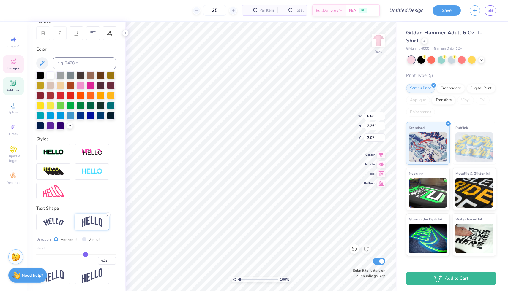
type input "3.08"
type input "0.24"
type input "0.23"
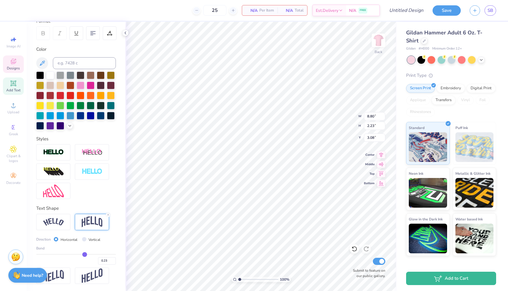
type input "2.16"
type input "3.12"
type input "0.22"
type input "2.12"
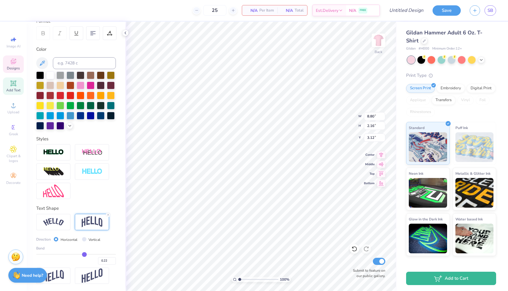
type input "3.14"
type input "0.21"
type input "2.05"
type input "3.17"
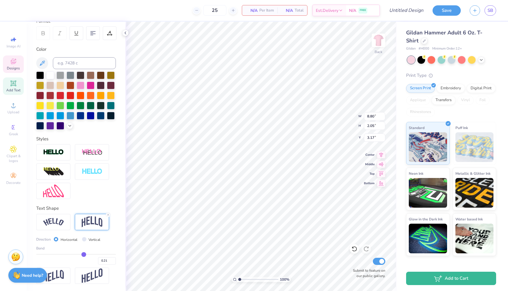
click at [92, 225] on img at bounding box center [92, 221] width 21 height 11
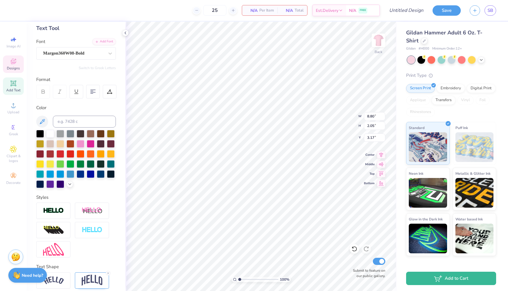
scroll to position [54, 0]
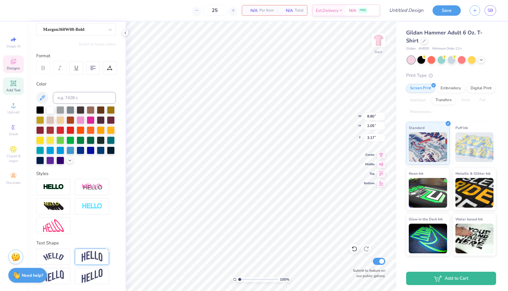
click at [91, 254] on img at bounding box center [92, 256] width 21 height 11
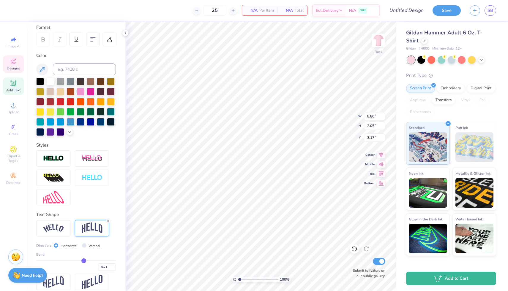
scroll to position [88, 0]
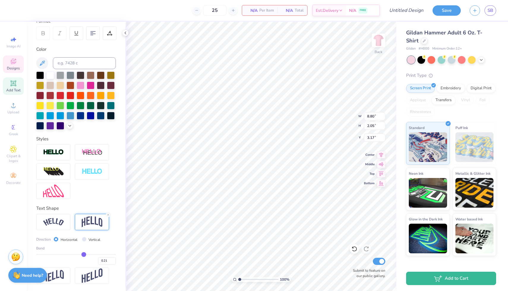
click at [83, 255] on input "range" at bounding box center [76, 254] width 80 height 1
type input "0.22"
type input "2.09"
type input "3.05"
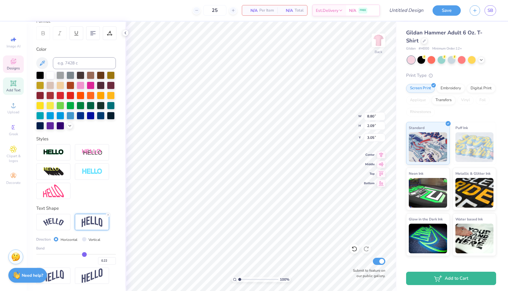
type input "0.23"
type input "2.12"
type input "3.04"
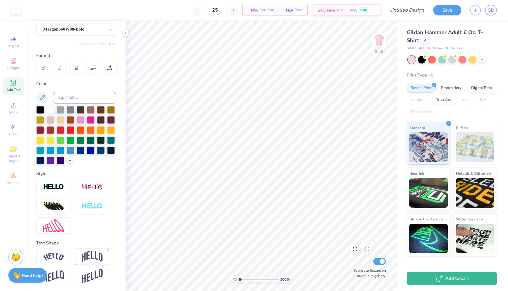
scroll to position [0, 0]
click at [14, 129] on circle at bounding box center [12, 127] width 3 height 3
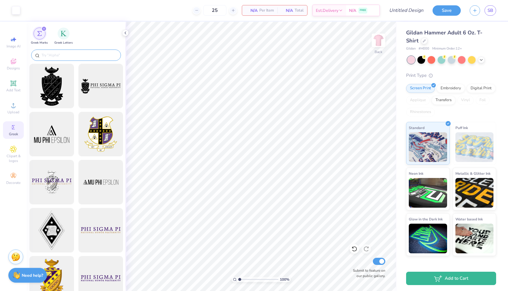
click at [63, 55] on input "text" at bounding box center [79, 55] width 76 height 6
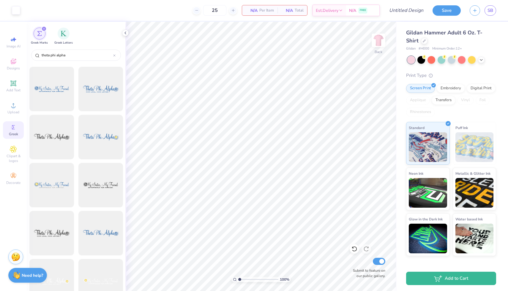
scroll to position [301, 0]
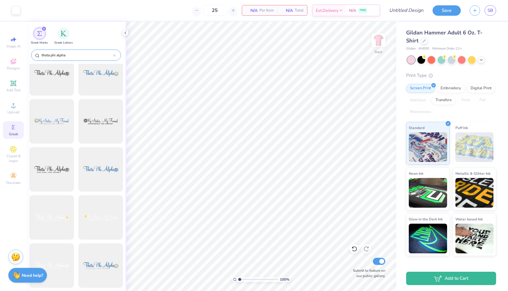
click at [115, 56] on icon at bounding box center [114, 55] width 2 height 2
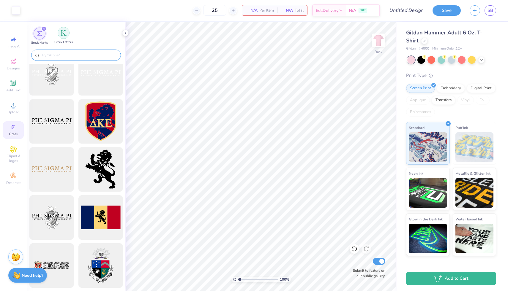
click at [63, 36] on div "filter for Greek Letters" at bounding box center [64, 33] width 12 height 12
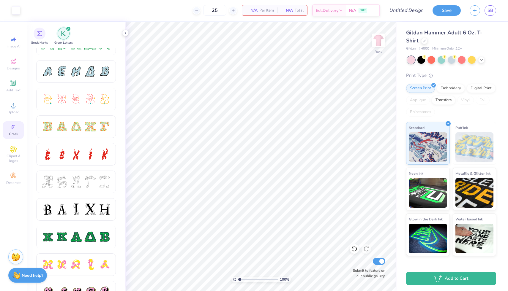
scroll to position [136, 0]
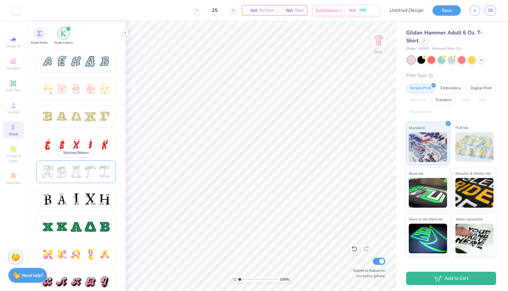
click at [80, 180] on div at bounding box center [76, 172] width 80 height 23
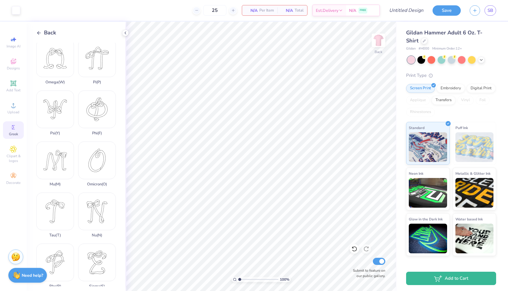
scroll to position [270, 0]
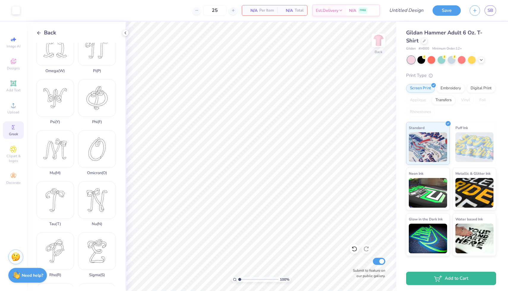
click at [40, 33] on icon at bounding box center [38, 32] width 5 height 5
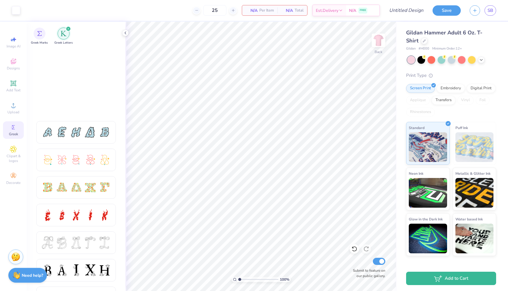
scroll to position [0, 0]
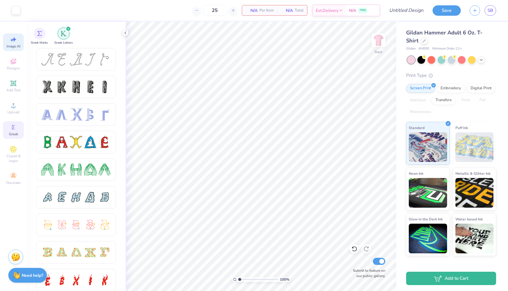
click at [13, 43] on icon at bounding box center [13, 39] width 7 height 7
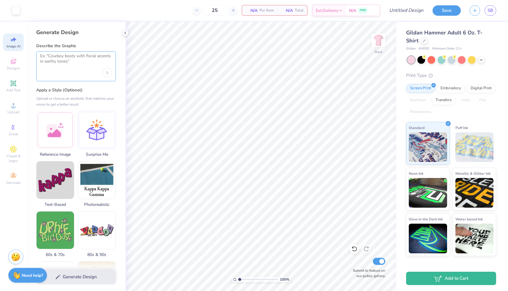
click at [76, 55] on textarea at bounding box center [76, 60] width 72 height 15
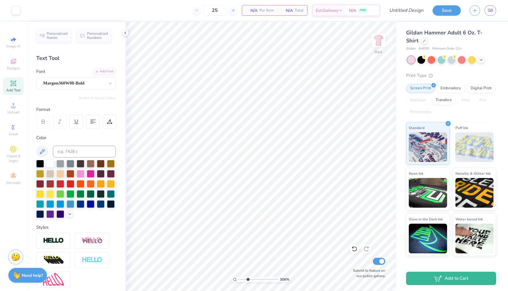
click at [248, 276] on div "306 %" at bounding box center [261, 157] width 270 height 270
click at [16, 41] on icon at bounding box center [13, 39] width 7 height 7
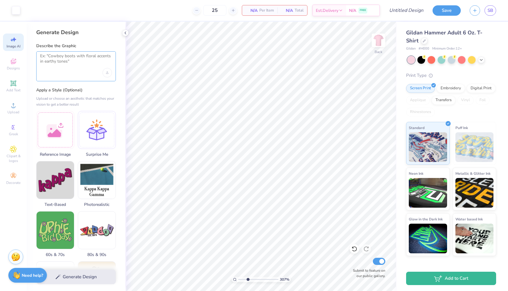
click at [67, 60] on textarea at bounding box center [76, 60] width 72 height 15
click at [13, 69] on span "Designs" at bounding box center [13, 68] width 13 height 5
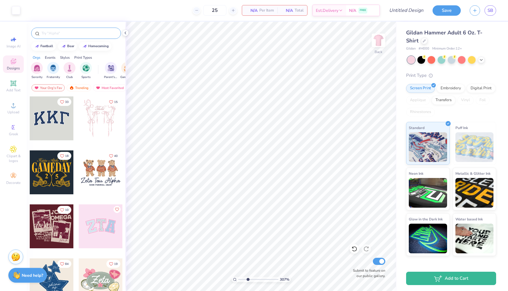
click at [57, 34] on input "text" at bounding box center [79, 33] width 76 height 6
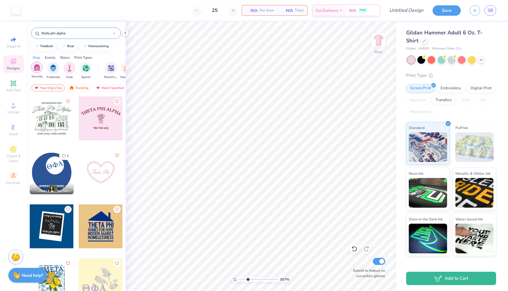
click at [38, 70] on img "filter for Sorority" at bounding box center [37, 67] width 7 height 7
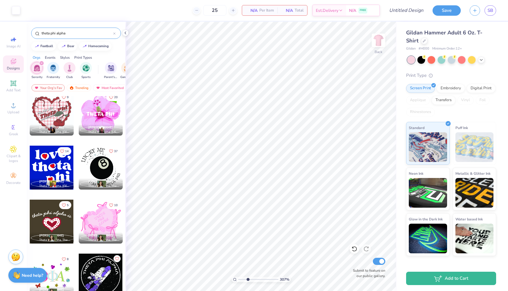
scroll to position [755, 0]
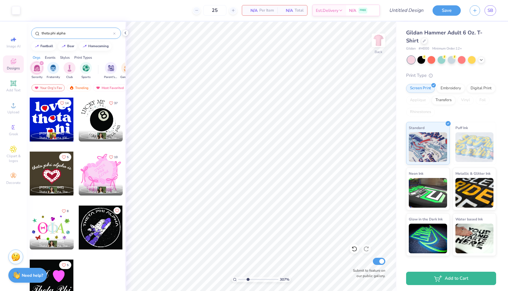
click at [114, 33] on icon at bounding box center [114, 33] width 2 height 2
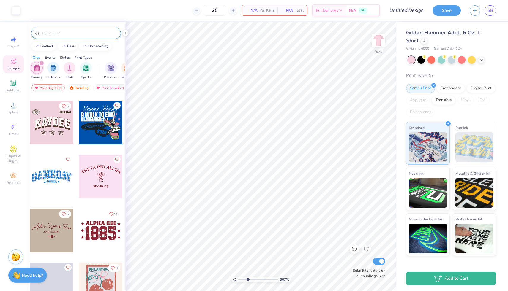
scroll to position [7401, 0]
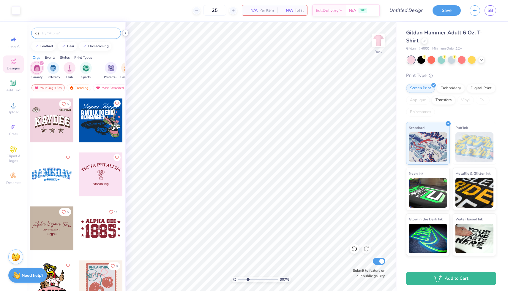
click at [125, 31] on icon at bounding box center [125, 33] width 5 height 5
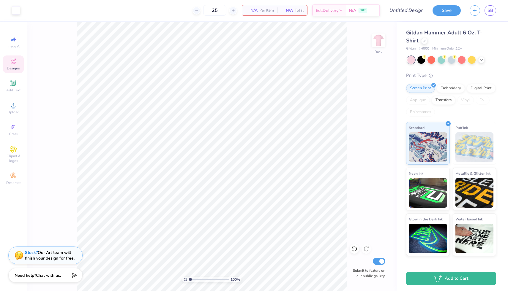
drag, startPoint x: 198, startPoint y: 278, endPoint x: 190, endPoint y: 277, distance: 7.8
click at [190, 277] on input "range" at bounding box center [209, 279] width 40 height 5
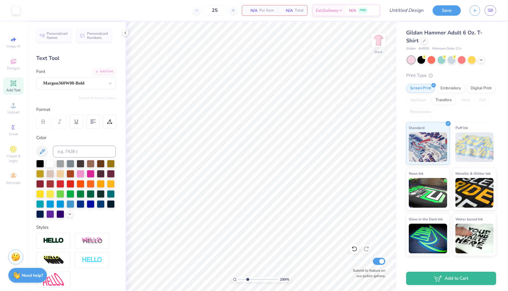
drag, startPoint x: 239, startPoint y: 280, endPoint x: 247, endPoint y: 279, distance: 8.1
click at [247, 278] on input "range" at bounding box center [258, 279] width 40 height 5
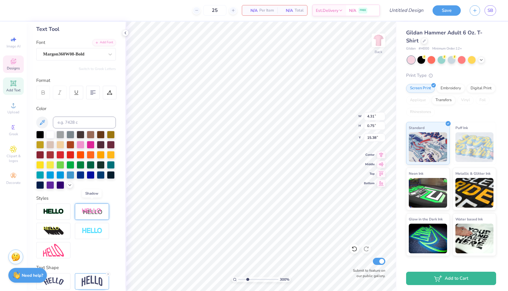
scroll to position [54, 0]
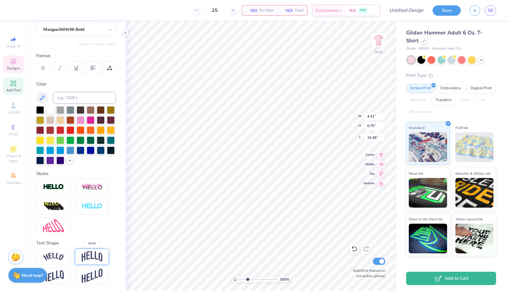
click at [96, 257] on img at bounding box center [92, 256] width 21 height 11
click at [75, 289] on input "range" at bounding box center [76, 289] width 80 height 1
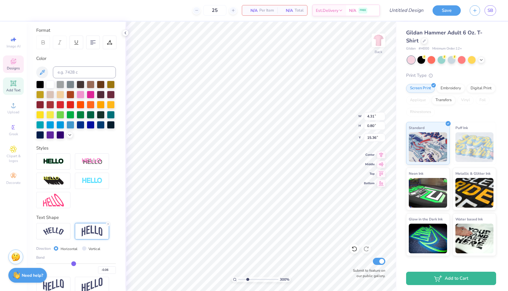
scroll to position [80, 0]
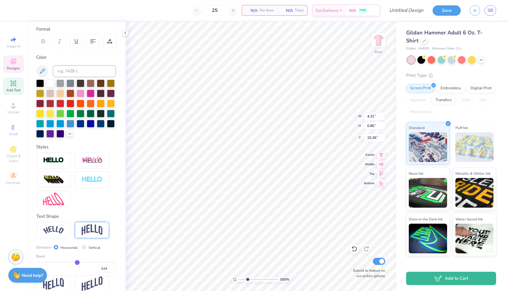
click at [77, 262] on input "range" at bounding box center [76, 262] width 80 height 1
drag, startPoint x: 77, startPoint y: 262, endPoint x: 71, endPoint y: 262, distance: 5.6
click at [71, 262] on input "range" at bounding box center [76, 262] width 80 height 1
drag, startPoint x: 247, startPoint y: 279, endPoint x: 237, endPoint y: 280, distance: 10.1
click at [238, 280] on input "range" at bounding box center [258, 279] width 40 height 5
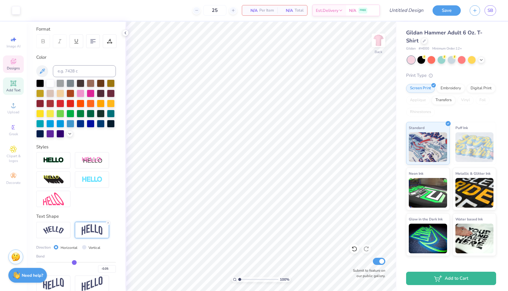
click at [13, 66] on div "Designs" at bounding box center [13, 65] width 21 height 18
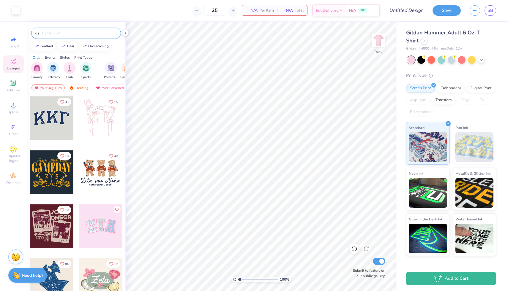
click at [68, 30] on div at bounding box center [76, 33] width 90 height 11
click at [69, 33] on input "text" at bounding box center [79, 33] width 76 height 6
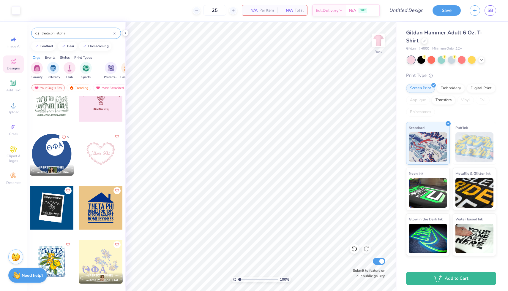
scroll to position [107, 0]
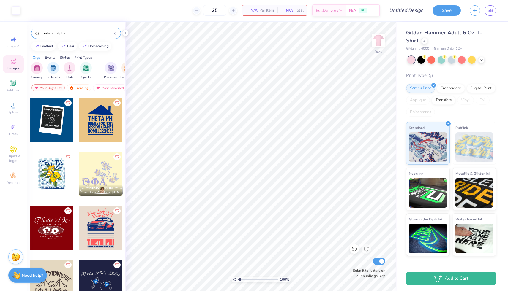
click at [102, 181] on div at bounding box center [101, 174] width 44 height 44
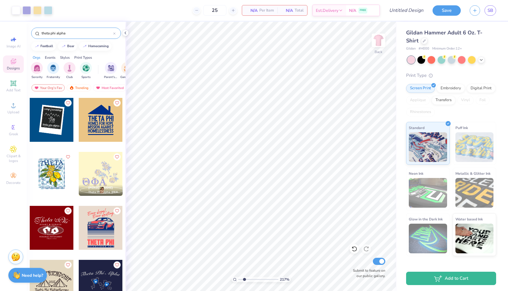
drag, startPoint x: 239, startPoint y: 279, endPoint x: 244, endPoint y: 278, distance: 5.3
click at [244, 278] on input "range" at bounding box center [258, 279] width 40 height 5
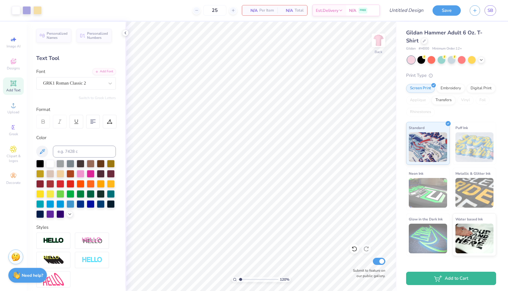
drag, startPoint x: 244, startPoint y: 279, endPoint x: 240, endPoint y: 279, distance: 3.3
click at [240, 279] on input "range" at bounding box center [258, 279] width 40 height 5
click at [354, 248] on icon at bounding box center [354, 249] width 6 height 6
click at [354, 249] on icon at bounding box center [354, 249] width 6 height 6
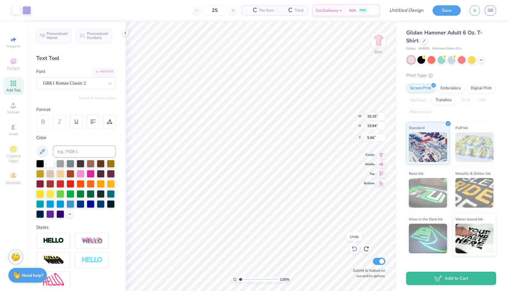
click at [354, 249] on icon at bounding box center [354, 249] width 6 height 6
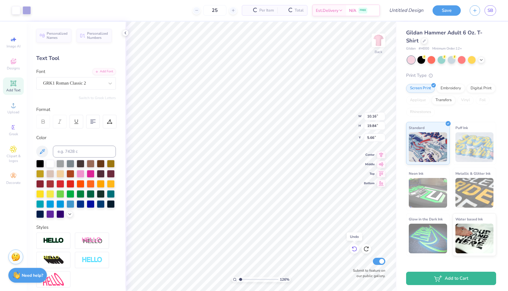
click at [354, 249] on icon at bounding box center [354, 249] width 6 height 6
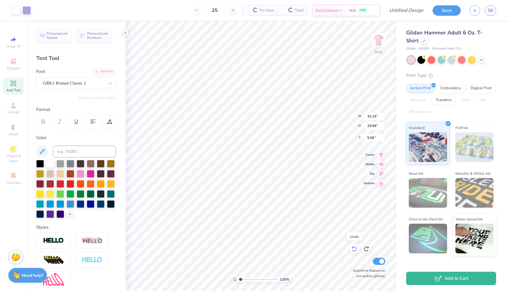
click at [354, 249] on icon at bounding box center [354, 249] width 6 height 6
click at [355, 248] on icon at bounding box center [354, 249] width 6 height 6
drag, startPoint x: 240, startPoint y: 279, endPoint x: 245, endPoint y: 279, distance: 4.8
click at [245, 279] on input "range" at bounding box center [258, 279] width 40 height 5
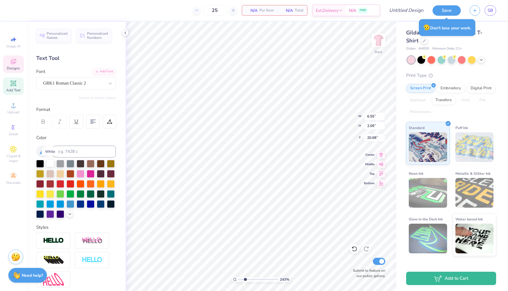
click at [52, 164] on div at bounding box center [50, 163] width 8 height 8
drag, startPoint x: 245, startPoint y: 280, endPoint x: 240, endPoint y: 281, distance: 4.7
click at [240, 281] on input "range" at bounding box center [258, 279] width 40 height 5
drag, startPoint x: 240, startPoint y: 279, endPoint x: 248, endPoint y: 280, distance: 7.4
click at [248, 280] on input "range" at bounding box center [258, 279] width 40 height 5
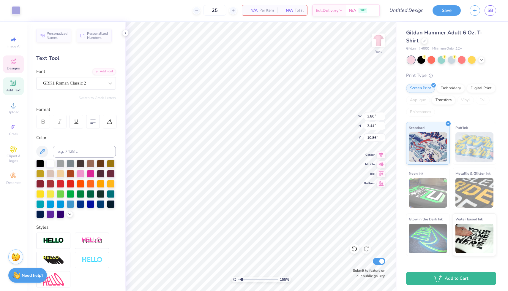
drag, startPoint x: 247, startPoint y: 279, endPoint x: 241, endPoint y: 279, distance: 5.9
click at [241, 279] on input "range" at bounding box center [258, 279] width 40 height 5
click at [353, 248] on icon at bounding box center [354, 249] width 6 height 6
click at [91, 174] on div at bounding box center [91, 174] width 8 height 8
click at [353, 251] on icon at bounding box center [354, 249] width 5 height 5
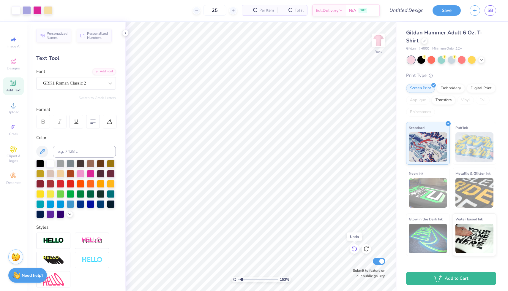
click at [354, 249] on icon at bounding box center [354, 249] width 6 height 6
click at [353, 250] on icon at bounding box center [354, 249] width 6 height 6
click at [355, 247] on icon at bounding box center [354, 249] width 5 height 5
click at [352, 248] on icon at bounding box center [352, 247] width 1 height 1
drag, startPoint x: 242, startPoint y: 279, endPoint x: 239, endPoint y: 280, distance: 3.0
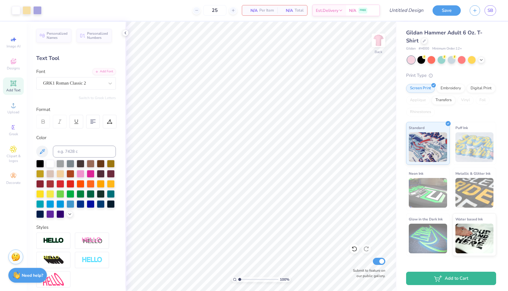
click at [239, 280] on input "range" at bounding box center [258, 279] width 40 height 5
click at [92, 173] on div at bounding box center [91, 174] width 8 height 8
click at [88, 173] on div at bounding box center [91, 174] width 8 height 8
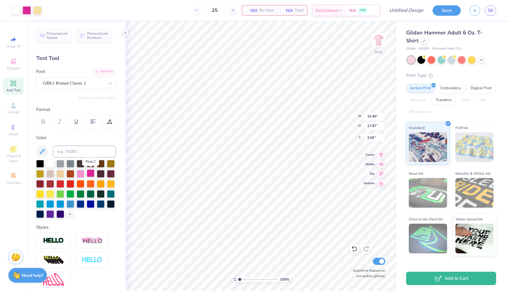
click at [80, 172] on div at bounding box center [81, 174] width 8 height 8
click at [81, 172] on div at bounding box center [81, 174] width 8 height 8
click at [80, 173] on div at bounding box center [81, 174] width 8 height 8
click at [78, 173] on div at bounding box center [81, 174] width 8 height 8
click at [78, 172] on div at bounding box center [81, 174] width 8 height 8
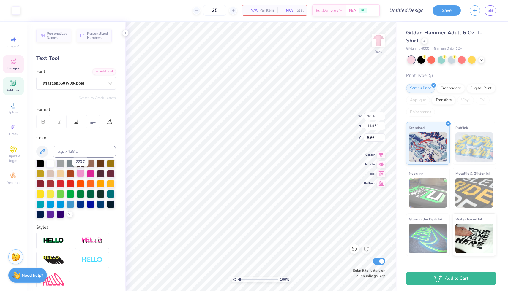
click at [78, 172] on div at bounding box center [81, 174] width 8 height 8
click at [354, 249] on icon at bounding box center [354, 249] width 6 height 6
click at [82, 172] on div at bounding box center [81, 174] width 8 height 8
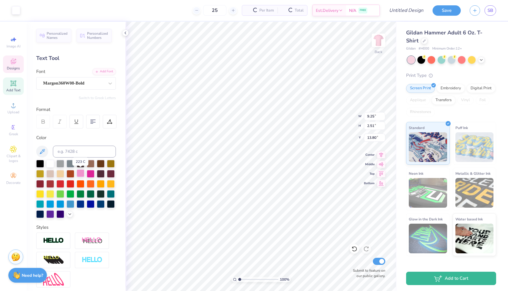
click at [82, 172] on div at bounding box center [81, 174] width 8 height 8
click at [355, 249] on icon at bounding box center [354, 249] width 6 height 6
click at [91, 173] on div at bounding box center [91, 174] width 8 height 8
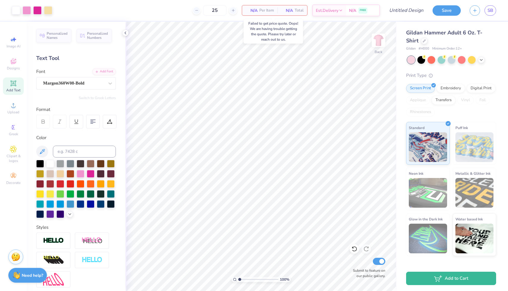
click at [263, 7] on span "Per Item" at bounding box center [266, 10] width 15 height 6
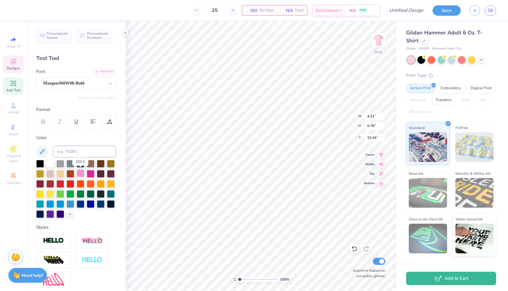
click at [80, 172] on div at bounding box center [81, 174] width 8 height 8
click at [353, 247] on icon at bounding box center [354, 249] width 6 height 6
click at [353, 248] on icon at bounding box center [354, 249] width 6 height 6
click at [353, 249] on icon at bounding box center [354, 249] width 6 height 6
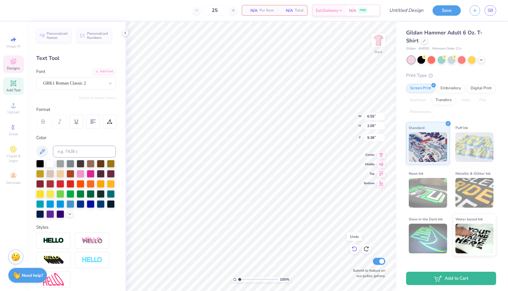
click at [353, 249] on icon at bounding box center [354, 249] width 6 height 6
click at [428, 88] on div "Screen Print" at bounding box center [420, 87] width 29 height 9
click at [231, 9] on icon at bounding box center [233, 10] width 4 height 4
click at [195, 11] on icon at bounding box center [196, 10] width 4 height 4
click at [340, 7] on div "Est. Delivery" at bounding box center [329, 11] width 33 height 11
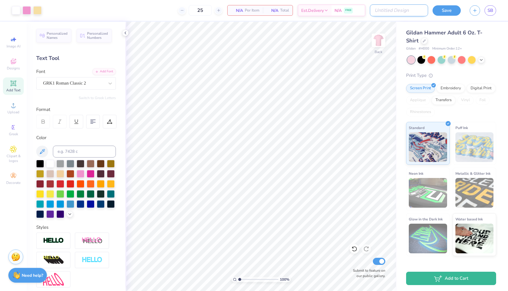
click at [406, 10] on input "Design Title" at bounding box center [399, 10] width 58 height 12
click at [448, 8] on button "Save" at bounding box center [446, 9] width 28 height 10
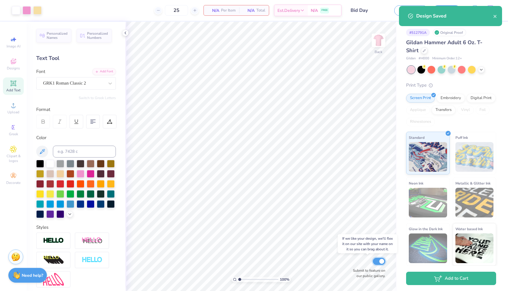
click at [382, 262] on input "Submit to feature on our public gallery." at bounding box center [379, 261] width 12 height 7
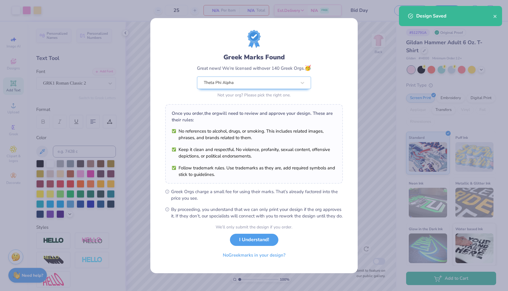
click at [386, 211] on div "Greek Marks Found Great news! We’re licensed with over 140 Greek Orgs. 🥳 Theta …" at bounding box center [254, 145] width 508 height 291
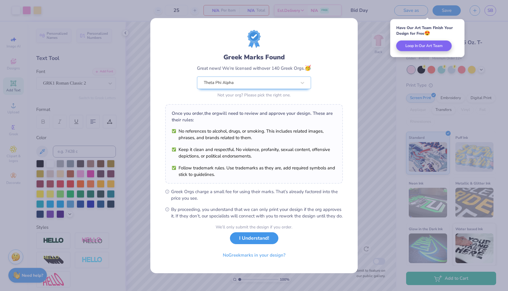
click at [257, 243] on button "I Understand!" at bounding box center [254, 238] width 48 height 12
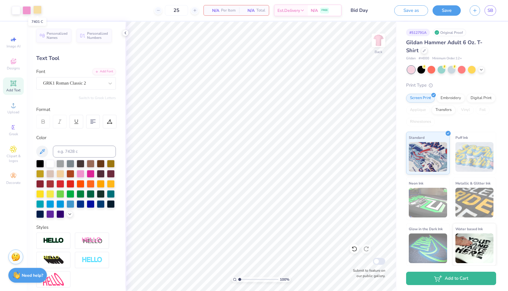
click at [38, 11] on div at bounding box center [37, 10] width 8 height 8
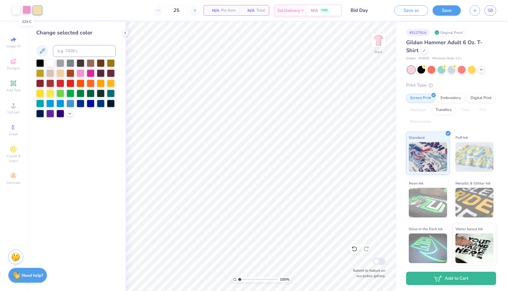
click at [27, 10] on div at bounding box center [27, 10] width 8 height 8
click at [18, 11] on div at bounding box center [16, 10] width 8 height 8
click at [81, 73] on div at bounding box center [81, 73] width 8 height 8
click at [92, 74] on div at bounding box center [91, 73] width 8 height 8
click at [356, 248] on icon at bounding box center [354, 249] width 5 height 5
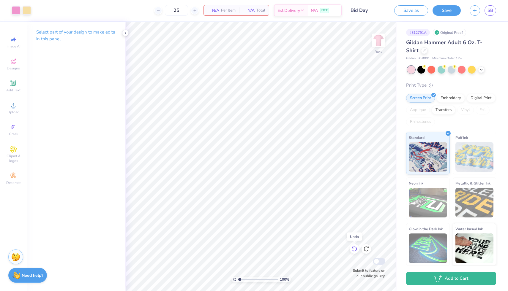
click at [356, 248] on icon at bounding box center [354, 249] width 5 height 5
click at [14, 10] on div at bounding box center [16, 10] width 8 height 8
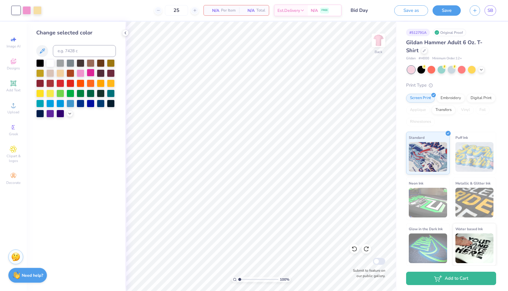
click at [91, 71] on div at bounding box center [91, 73] width 8 height 8
click at [26, 11] on div at bounding box center [27, 10] width 8 height 8
click at [49, 61] on div at bounding box center [50, 63] width 8 height 8
click at [17, 9] on div at bounding box center [16, 10] width 8 height 8
click at [80, 75] on div at bounding box center [81, 73] width 8 height 8
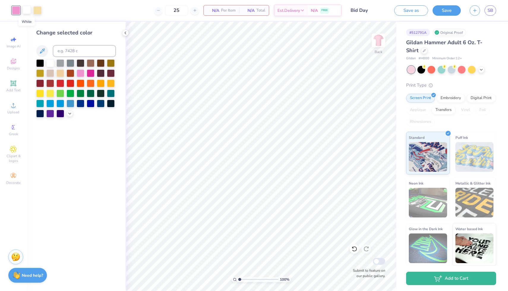
click at [25, 10] on div at bounding box center [27, 10] width 8 height 8
click at [89, 72] on div at bounding box center [91, 73] width 8 height 8
click at [80, 73] on div at bounding box center [81, 73] width 8 height 8
click at [355, 247] on icon at bounding box center [354, 249] width 6 height 6
click at [38, 9] on div at bounding box center [37, 10] width 8 height 8
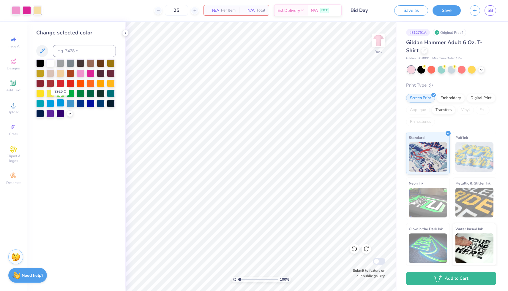
click at [62, 103] on div at bounding box center [60, 103] width 8 height 8
click at [81, 72] on div at bounding box center [81, 73] width 8 height 8
click at [445, 12] on button "Save" at bounding box center [446, 9] width 28 height 10
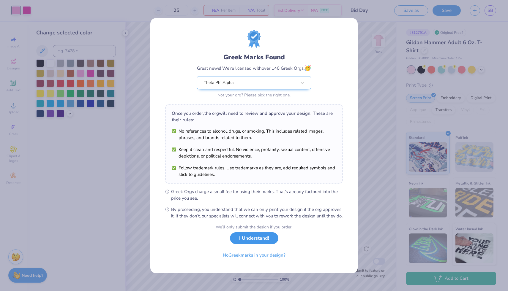
click at [257, 240] on button "I Understand!" at bounding box center [254, 238] width 48 height 12
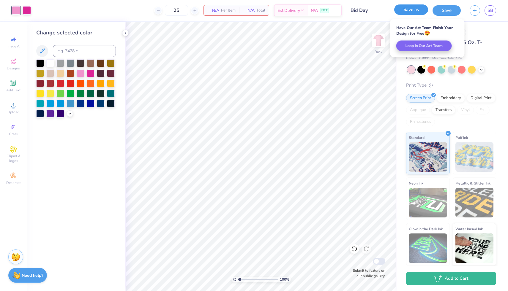
click at [408, 8] on button "Save as" at bounding box center [411, 9] width 34 height 10
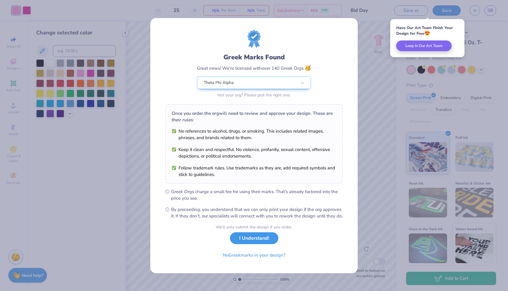
click at [254, 241] on button "I Understand!" at bounding box center [254, 238] width 48 height 12
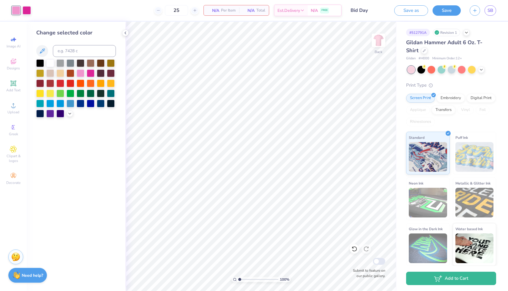
drag, startPoint x: 239, startPoint y: 280, endPoint x: 234, endPoint y: 280, distance: 4.8
click at [238, 280] on input "range" at bounding box center [258, 279] width 40 height 5
click at [487, 11] on span "SB" at bounding box center [490, 10] width 6 height 7
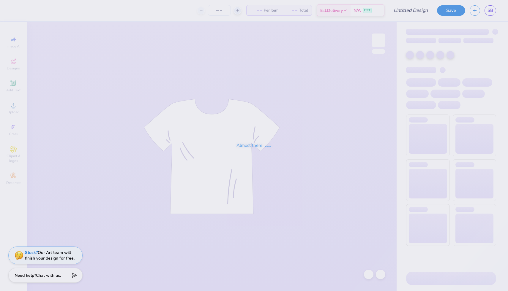
type input "Bid Day"
type input "25"
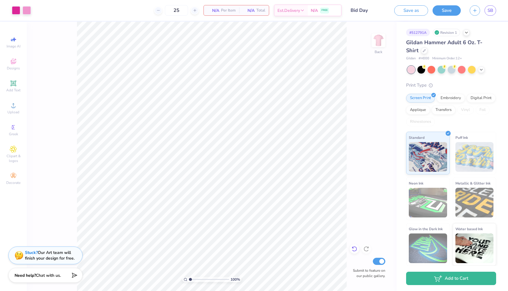
click at [354, 251] on icon at bounding box center [354, 249] width 6 height 6
click at [15, 62] on icon at bounding box center [13, 61] width 5 height 5
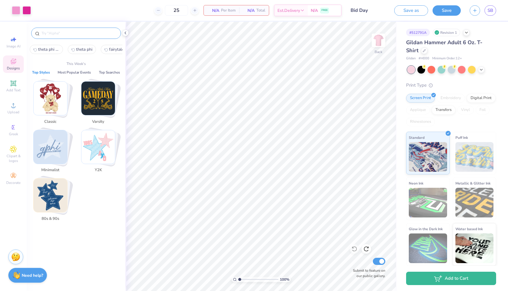
click at [92, 34] on input "text" at bounding box center [79, 33] width 76 height 6
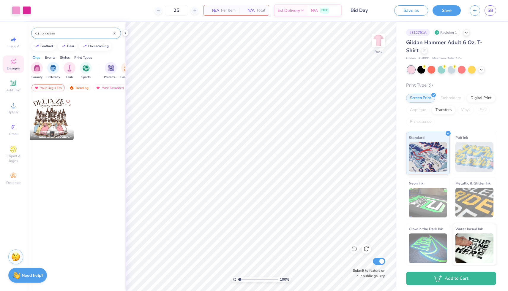
drag, startPoint x: 70, startPoint y: 34, endPoint x: 29, endPoint y: 34, distance: 40.7
click at [29, 34] on div "princess" at bounding box center [76, 32] width 99 height 20
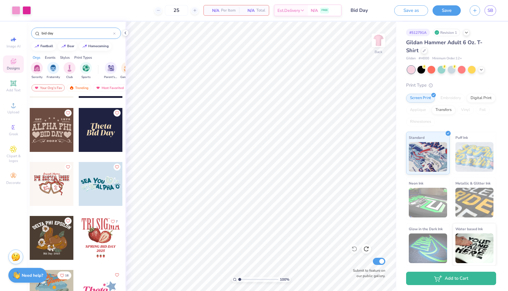
scroll to position [605, 0]
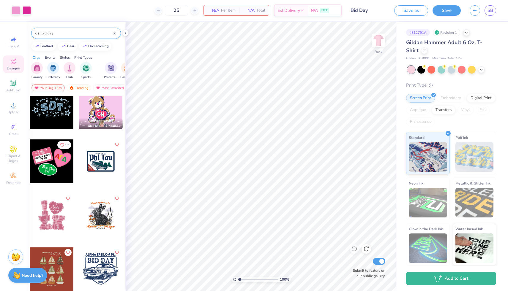
drag, startPoint x: 59, startPoint y: 33, endPoint x: 38, endPoint y: 33, distance: 21.1
click at [38, 33] on div "bid day" at bounding box center [76, 33] width 90 height 11
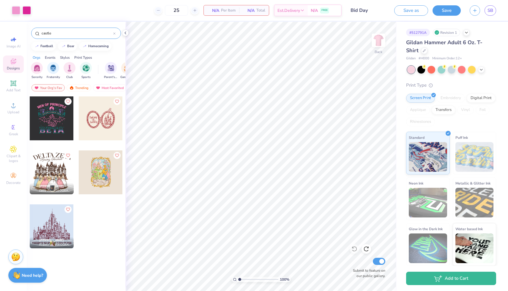
drag, startPoint x: 56, startPoint y: 33, endPoint x: 39, endPoint y: 35, distance: 17.9
click at [39, 35] on div "castle" at bounding box center [76, 33] width 90 height 11
type input "fairytale"
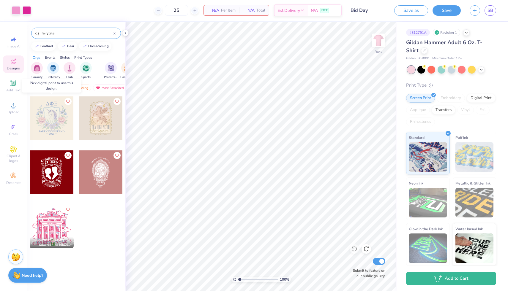
click at [53, 121] on div at bounding box center [52, 118] width 44 height 44
click at [96, 122] on div at bounding box center [101, 118] width 44 height 44
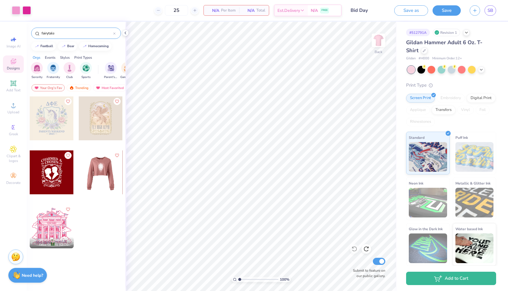
click at [102, 162] on div at bounding box center [101, 173] width 132 height 44
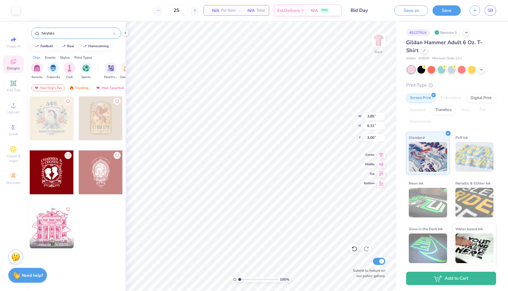
type input "7.61"
type input "8.87"
type input "14.52"
type input "7.46"
click at [83, 31] on input "fairytale" at bounding box center [77, 33] width 72 height 6
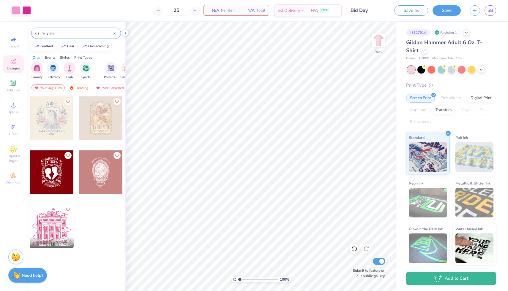
drag, startPoint x: 83, startPoint y: 31, endPoint x: 37, endPoint y: 32, distance: 45.7
click at [37, 32] on div "fairytale" at bounding box center [76, 33] width 90 height 11
type input "crown"
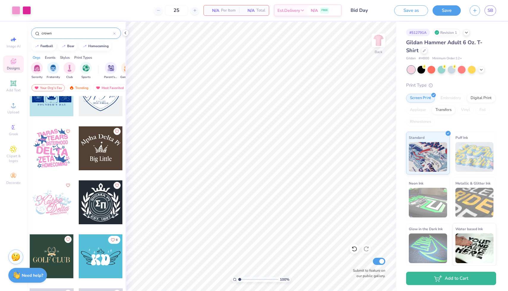
scroll to position [295, 0]
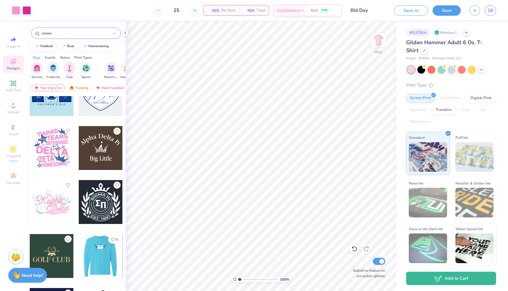
click at [57, 195] on div at bounding box center [52, 202] width 44 height 44
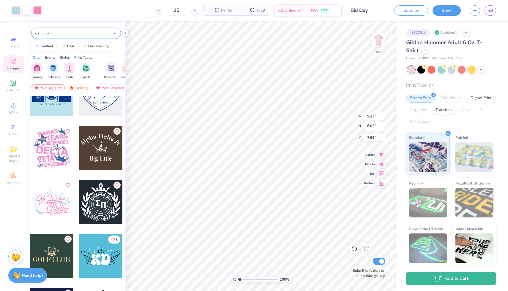
type input "7.99"
type input "6.55"
type input "11.49"
type input "9.38"
type input "9.27"
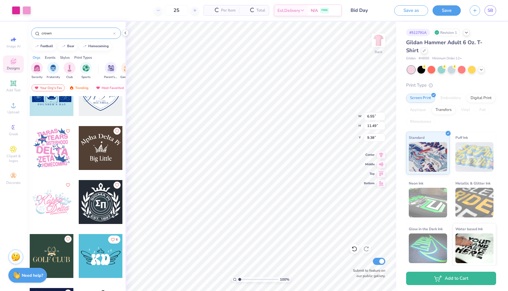
type input "6.02"
type input "7.99"
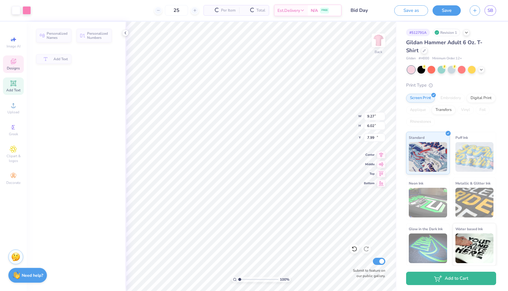
type input "5.48"
type input "2.44"
type input "20.31"
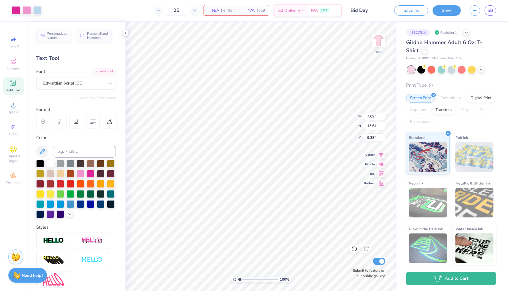
type input "9.23"
type input "3.78"
type input "2.60"
type input "8.48"
type input "3.71"
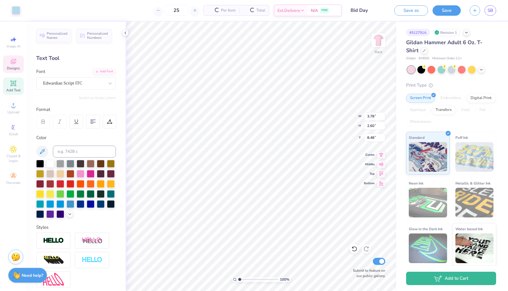
type input "2.55"
type input "8.54"
type input "10.28"
type input "14.61"
click at [354, 251] on icon at bounding box center [354, 249] width 6 height 6
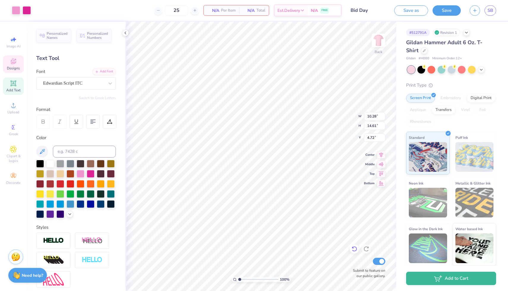
type input "3.00"
type input "6.55"
type input "11.49"
type input "9.23"
type input "6.55"
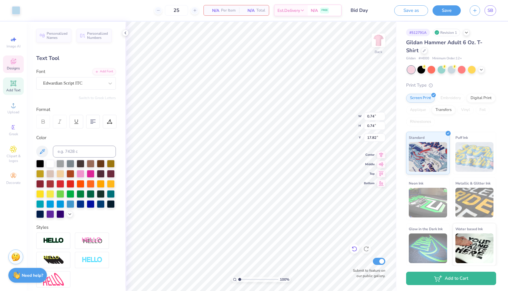
type input "2.09"
type input "9.23"
type input "4.06"
type input "1.96"
type input "8.91"
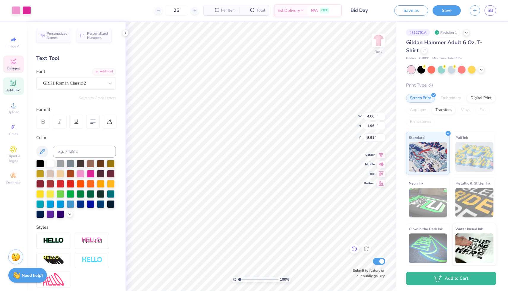
type input "10.28"
type input "14.61"
type input "3.00"
type input "4.06"
type input "1.96"
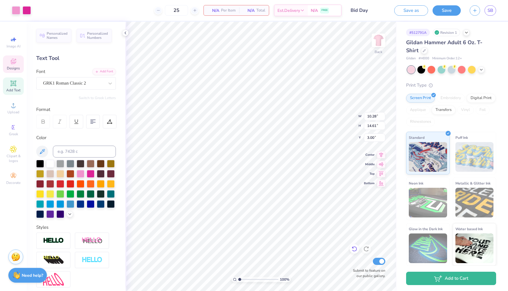
type input "8.91"
type input "10.28"
type input "14.61"
click at [355, 248] on icon at bounding box center [354, 249] width 6 height 6
type input "3.00"
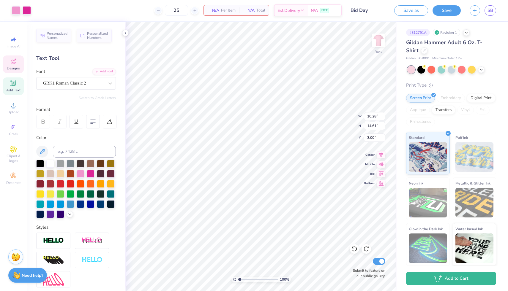
type input "6.55"
type input "2.09"
type input "9.23"
type input "4.06"
type input "1.96"
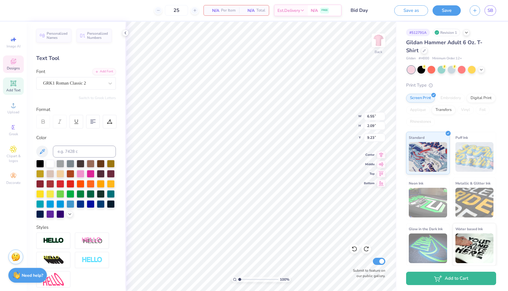
type input "8.91"
type input "10.28"
type input "14.61"
click at [352, 250] on icon at bounding box center [354, 249] width 6 height 6
type input "3.00"
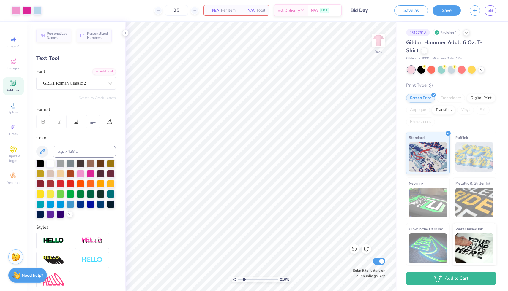
drag, startPoint x: 239, startPoint y: 279, endPoint x: 244, endPoint y: 280, distance: 5.1
type input "2.1"
click at [244, 280] on input "range" at bounding box center [258, 279] width 40 height 5
type input "17.20"
type input "4.06"
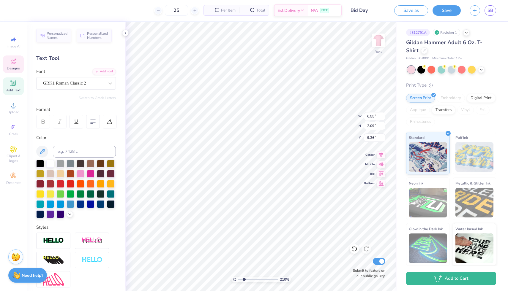
type input "1.96"
type input "8.91"
click at [89, 173] on div at bounding box center [91, 174] width 8 height 8
click at [90, 173] on div at bounding box center [91, 174] width 8 height 8
type input "10.28"
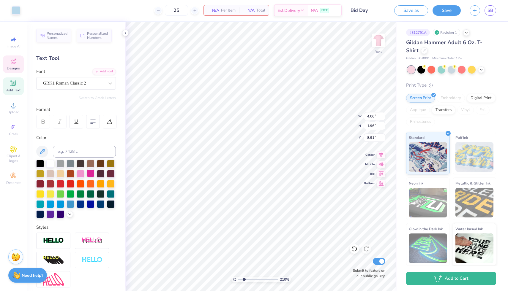
type input "14.61"
click at [354, 249] on icon at bounding box center [354, 249] width 6 height 6
type input "3.00"
type input "6.55"
type input "2.09"
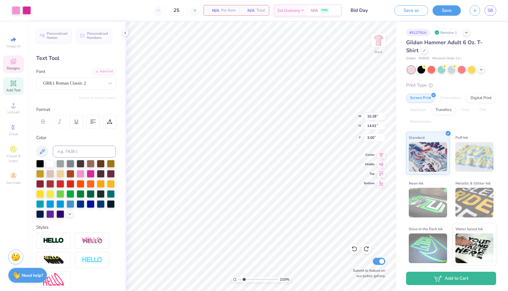
type input "9.26"
type input "10.28"
type input "14.61"
type input "3.00"
type input "6.55"
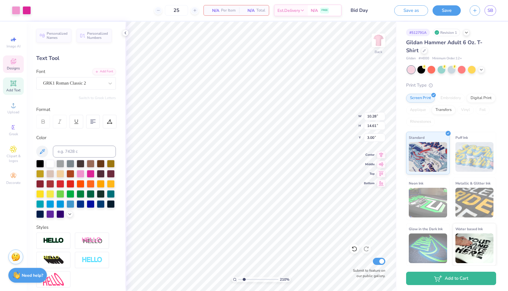
type input "2.09"
type input "10.91"
type input "4.06"
type input "1.96"
type input "8.91"
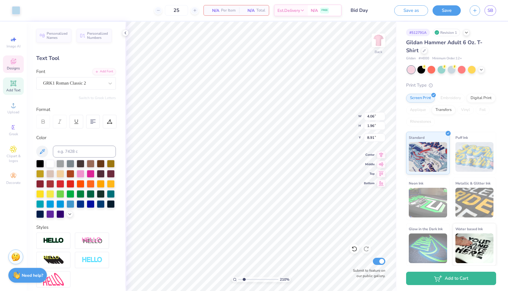
type input "3.99"
type input "1.93"
type input "8.95"
type input "6.42"
type input "3.11"
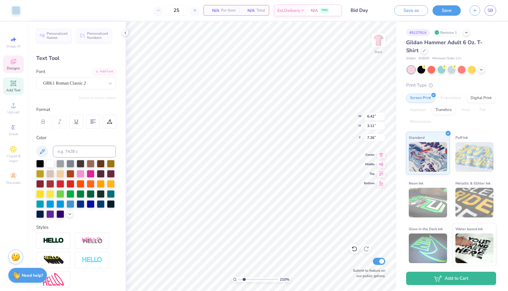
type input "7.62"
type input "10.28"
type input "14.61"
click at [356, 248] on icon at bounding box center [354, 249] width 5 height 5
type input "3.00"
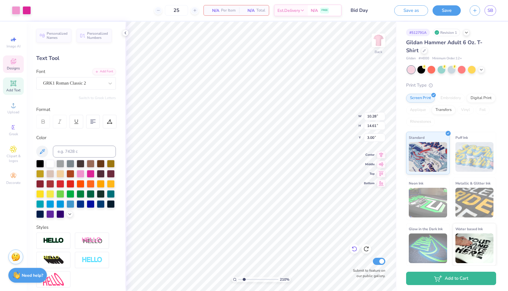
type input "6.42"
type input "3.11"
type input "7.62"
type input "10.28"
type input "14.61"
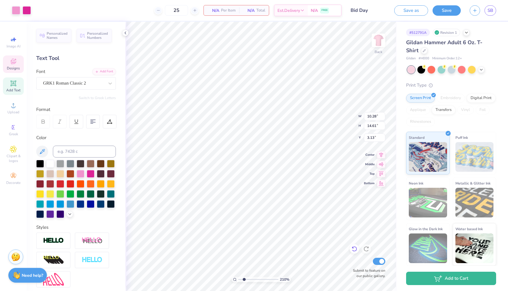
click at [352, 248] on icon at bounding box center [352, 247] width 1 height 1
type input "3.00"
type input "6.55"
type input "2.09"
type input "10.91"
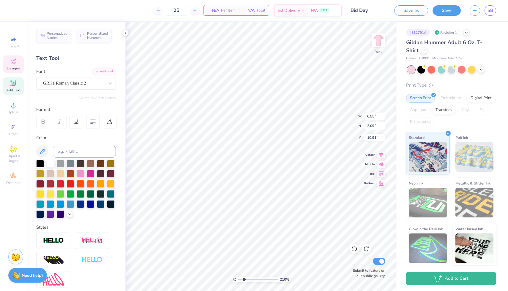
type input "10.28"
type input "14.61"
type input "3.00"
type input "6.42"
type input "3.11"
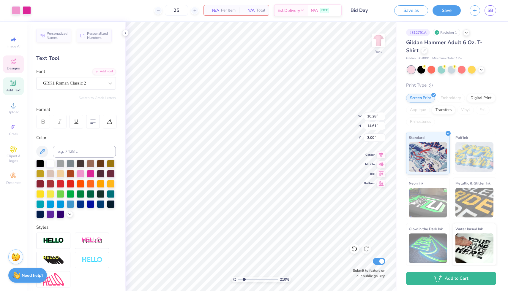
type input "7.62"
type input "6.30"
type input "3.45"
type input "7.34"
type input "5.32"
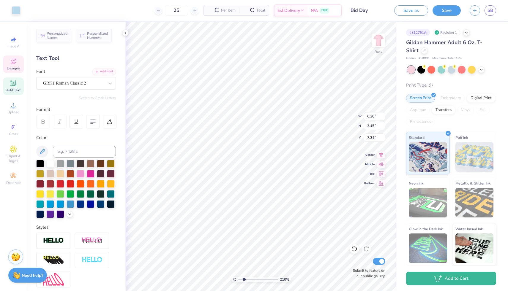
type input "2.91"
type input "8.49"
type input "5.67"
type input "3.10"
type input "8.25"
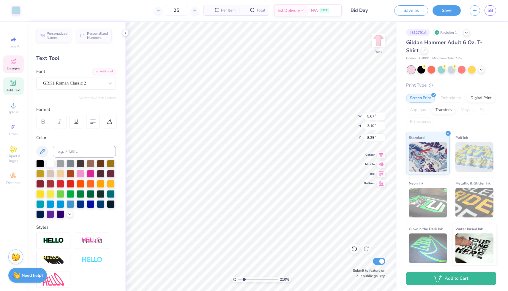
type input "10.28"
type input "14.61"
click at [354, 247] on icon at bounding box center [354, 249] width 5 height 5
type input "3.00"
type input "6.55"
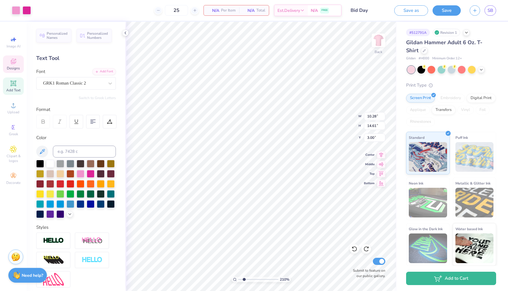
type input "2.09"
type input "10.10"
type input "1.51"
click at [241, 279] on input "range" at bounding box center [258, 279] width 40 height 5
type input "5.67"
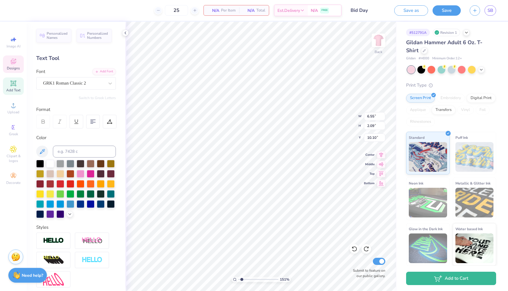
type input "3.10"
type input "8.25"
click at [15, 10] on div at bounding box center [16, 10] width 8 height 8
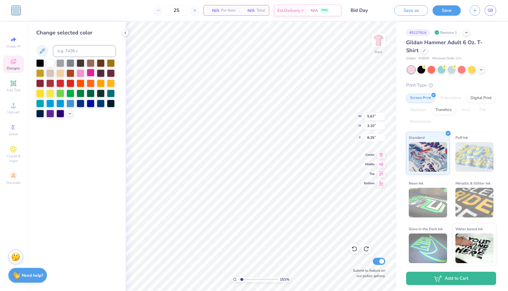
click at [90, 74] on div at bounding box center [91, 73] width 8 height 8
type input "6.55"
type input "2.09"
type input "10.10"
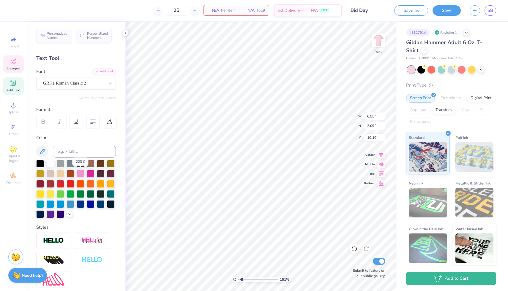
click at [79, 175] on div at bounding box center [81, 174] width 8 height 8
type input "10.28"
type input "14.61"
type input "3.00"
type input "5.67"
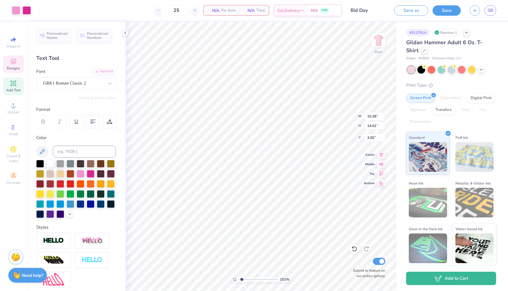
type input "3.10"
type input "8.25"
type input "10.28"
type input "14.61"
type input "3.00"
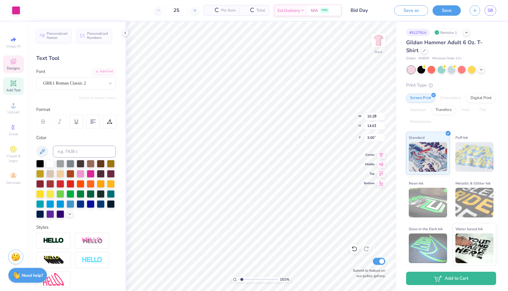
type input "5.67"
type input "3.10"
type input "8.25"
type input "6.55"
type input "2.09"
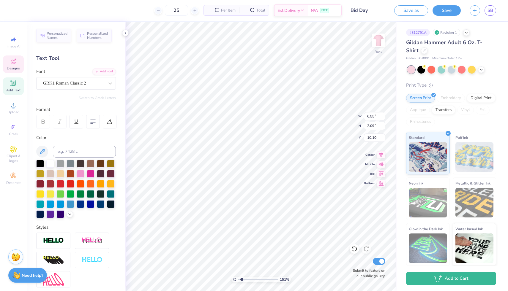
type input "9.63"
type input "10.28"
type input "14.61"
type input "3.00"
type input "5.67"
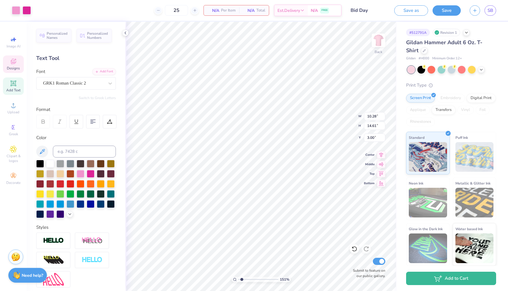
type input "3.10"
type input "8.25"
type input "10.28"
type input "14.61"
type input "3.00"
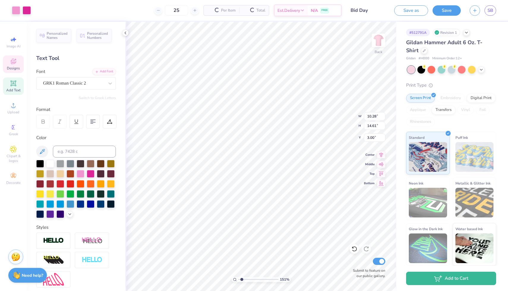
type input "5.67"
type input "3.10"
type input "8.26"
type input "5.77"
type input "2.79"
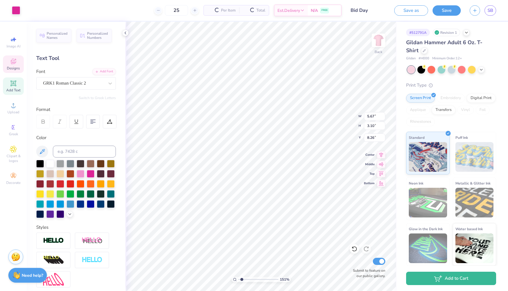
type input "8.50"
type input "5.86"
type input "2.83"
type input "8.53"
type input "5.73"
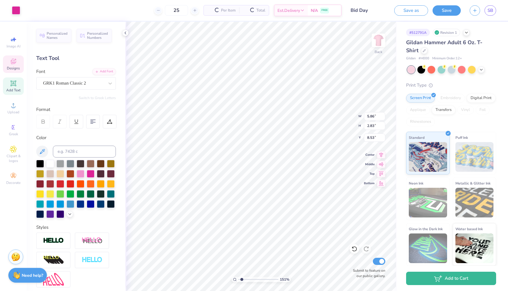
type input "3.21"
type input "8.24"
type input "10.28"
type input "14.61"
type input "3.00"
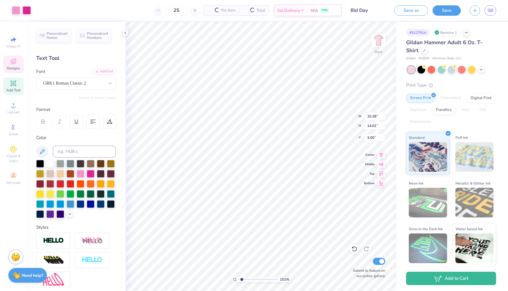
type input "5.73"
type input "3.21"
type input "8.24"
click at [79, 172] on div at bounding box center [81, 174] width 8 height 8
click at [80, 172] on div at bounding box center [81, 174] width 8 height 8
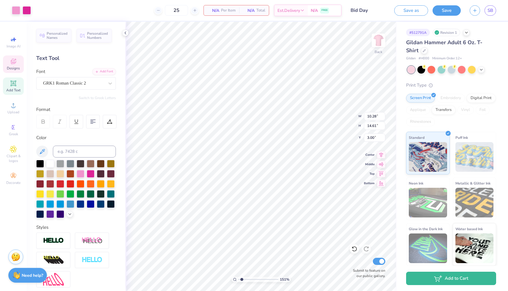
type input "5.73"
type input "3.21"
type input "8.24"
type input "18.30"
type input "9.52"
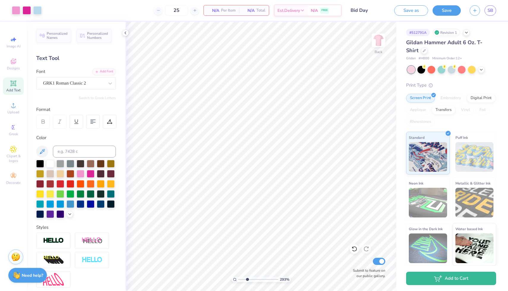
drag, startPoint x: 241, startPoint y: 279, endPoint x: 247, endPoint y: 278, distance: 5.7
type input "2.93"
click at [247, 278] on input "range" at bounding box center [258, 279] width 40 height 5
click at [35, 8] on div at bounding box center [37, 10] width 8 height 8
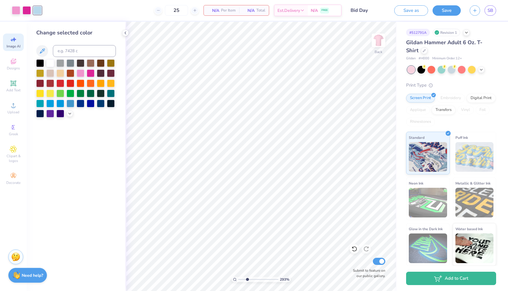
click at [19, 39] on div "Image AI" at bounding box center [13, 43] width 21 height 18
select select "4"
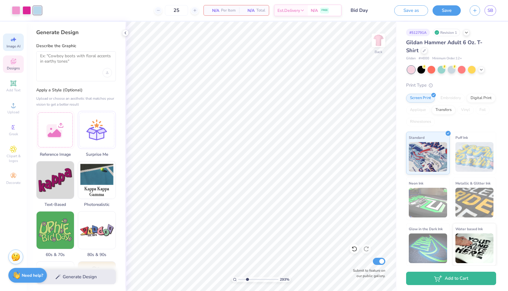
click at [12, 64] on icon at bounding box center [13, 62] width 5 height 4
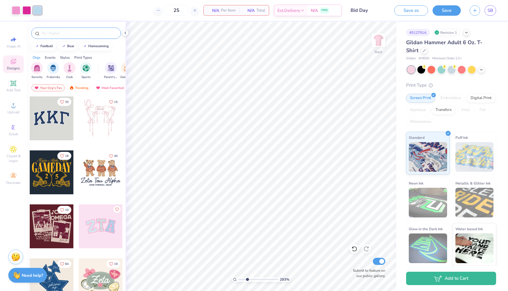
click at [70, 31] on input "text" at bounding box center [79, 33] width 76 height 6
type input "crown"
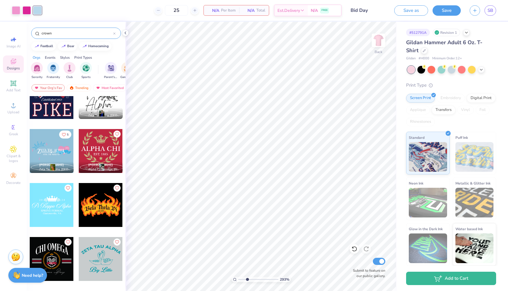
scroll to position [492, 0]
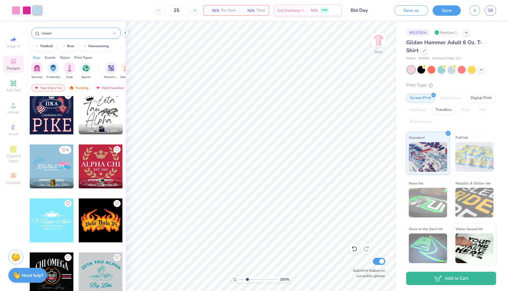
click at [50, 225] on div at bounding box center [52, 221] width 44 height 44
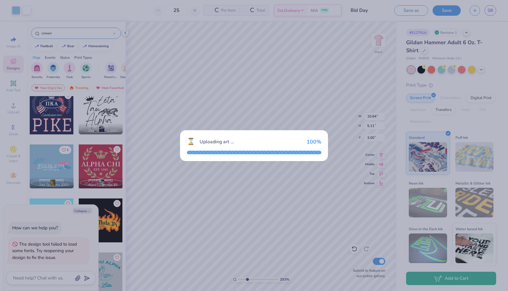
type textarea "x"
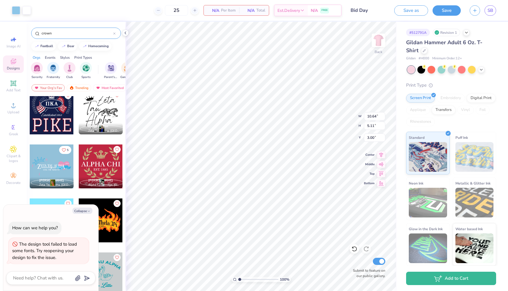
type input "1"
drag, startPoint x: 247, startPoint y: 279, endPoint x: 239, endPoint y: 280, distance: 8.3
click at [239, 280] on input "range" at bounding box center [258, 279] width 40 height 5
type textarea "x"
type input "16.86"
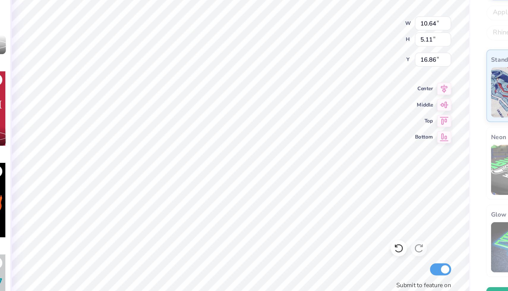
type textarea "x"
type input "18.16"
type textarea "x"
type input "18.17"
type textarea "x"
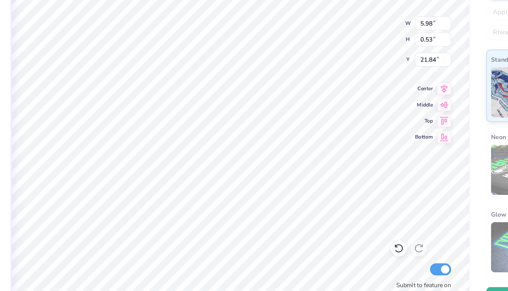
type input "10.64"
type input "1.72"
type input "20.11"
type textarea "x"
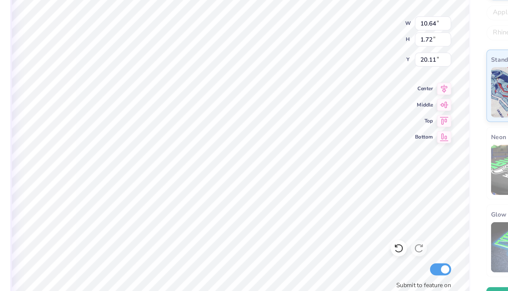
type textarea "E"
type textarea "x"
type textarea "Ev"
type textarea "x"
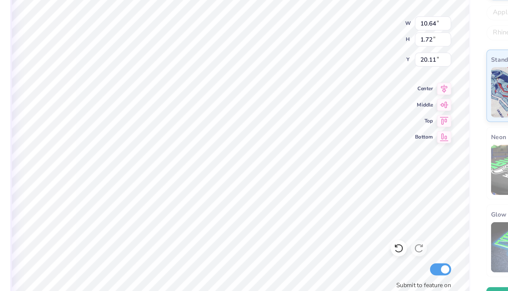
type textarea "Eve"
type textarea "x"
type textarea "Ever"
type textarea "x"
type textarea "Ever"
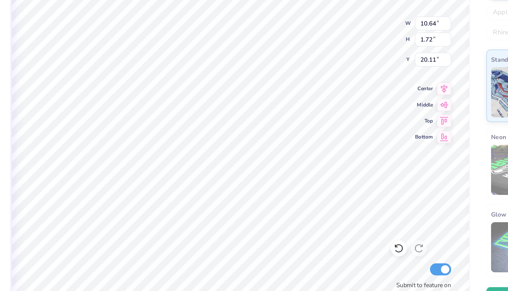
type textarea "x"
type textarea "Ever L"
type textarea "x"
type textarea "Ever Lo"
type textarea "x"
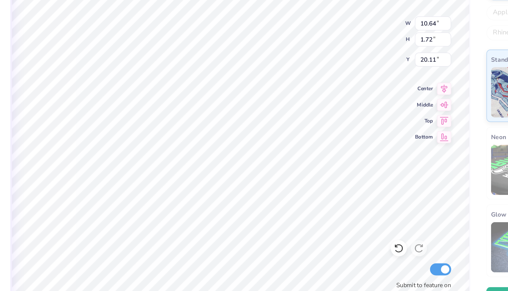
type textarea "Ever Loy"
type textarea "x"
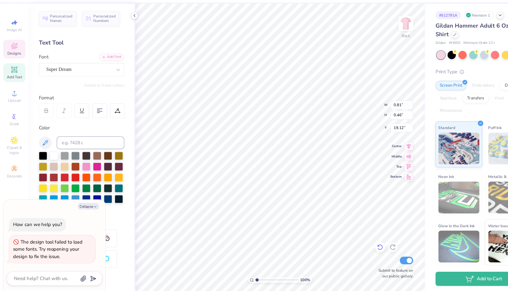
click at [354, 248] on icon at bounding box center [354, 249] width 6 height 6
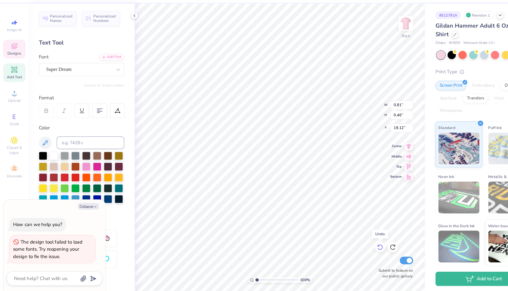
click at [354, 248] on icon at bounding box center [354, 249] width 6 height 6
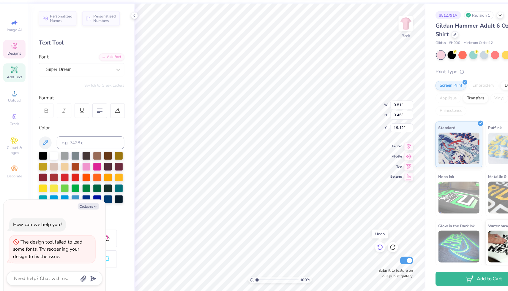
click at [354, 248] on icon at bounding box center [354, 249] width 6 height 6
drag, startPoint x: 239, startPoint y: 281, endPoint x: 247, endPoint y: 279, distance: 8.4
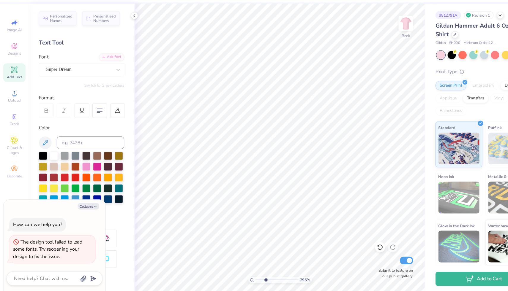
click at [247, 279] on input "range" at bounding box center [258, 279] width 40 height 5
click at [357, 251] on div at bounding box center [354, 249] width 10 height 10
click at [356, 250] on icon at bounding box center [354, 249] width 6 height 6
drag, startPoint x: 247, startPoint y: 279, endPoint x: 241, endPoint y: 279, distance: 5.6
click at [241, 279] on input "range" at bounding box center [258, 279] width 40 height 5
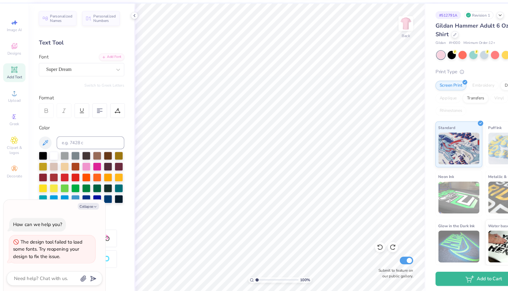
click at [239, 279] on input "range" at bounding box center [258, 279] width 40 height 5
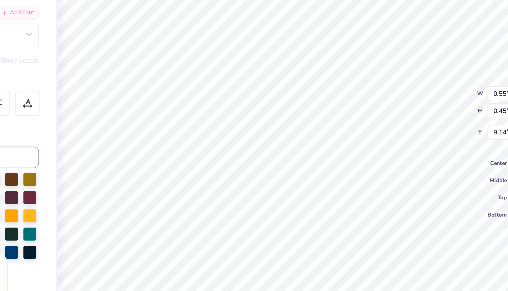
scroll to position [0, 0]
click at [110, 172] on div at bounding box center [111, 174] width 8 height 8
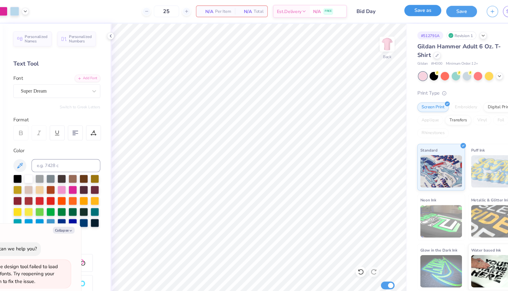
click at [407, 10] on button "Save as" at bounding box center [411, 9] width 34 height 10
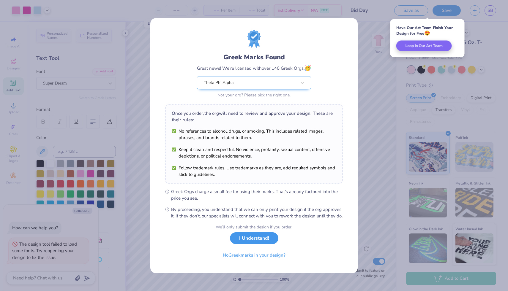
click at [263, 241] on button "I Understand!" at bounding box center [254, 238] width 48 height 12
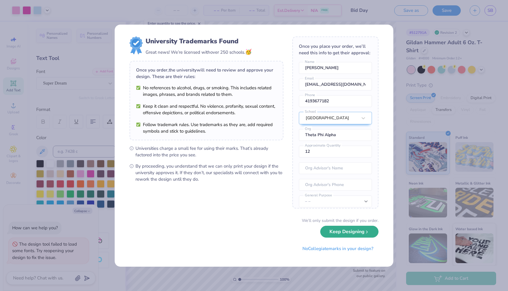
click at [334, 232] on button "Keep Designing" at bounding box center [349, 232] width 58 height 12
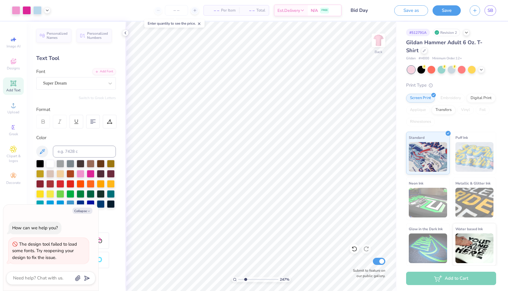
drag, startPoint x: 239, startPoint y: 281, endPoint x: 245, endPoint y: 281, distance: 6.5
click at [245, 281] on input "range" at bounding box center [258, 279] width 40 height 5
click at [91, 119] on icon at bounding box center [92, 121] width 5 height 5
click at [379, 126] on input "1.57" at bounding box center [374, 126] width 21 height 8
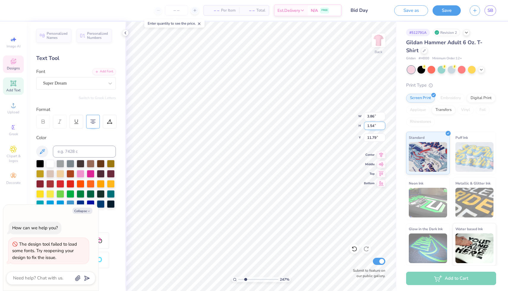
click at [383, 127] on input "1.54" at bounding box center [374, 126] width 21 height 8
click at [383, 127] on input "1.53" at bounding box center [374, 126] width 21 height 8
click at [383, 127] on input "1.52" at bounding box center [374, 126] width 21 height 8
click at [383, 127] on input "1.51" at bounding box center [374, 126] width 21 height 8
click at [125, 32] on polyline at bounding box center [125, 33] width 1 height 2
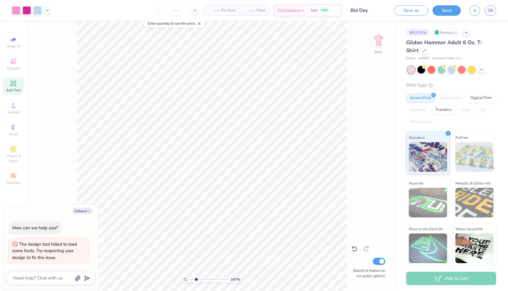
click at [364, 113] on div "247 % Back Submit to feature on our public gallery." at bounding box center [212, 157] width 370 height 270
drag, startPoint x: 195, startPoint y: 278, endPoint x: 188, endPoint y: 278, distance: 6.8
click at [189, 278] on input "range" at bounding box center [209, 279] width 40 height 5
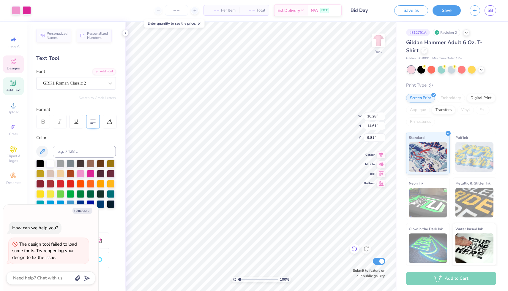
click at [352, 247] on icon at bounding box center [354, 249] width 6 height 6
click at [262, 247] on li "Bring to Front" at bounding box center [261, 249] width 47 height 12
click at [278, 247] on li "Bring to Front" at bounding box center [282, 249] width 47 height 12
click at [91, 173] on div at bounding box center [91, 174] width 8 height 8
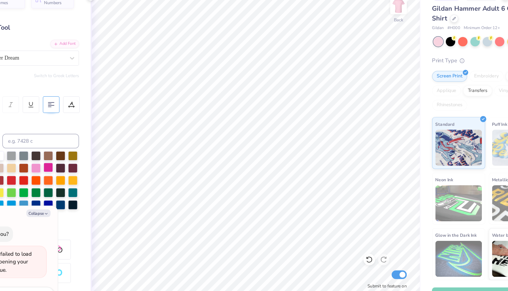
scroll to position [0, 0]
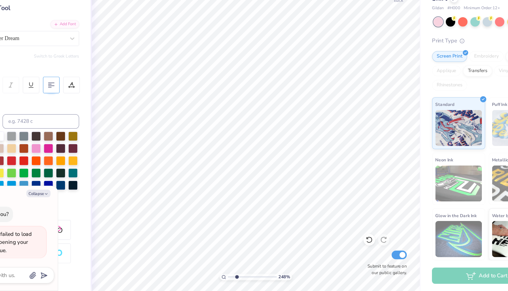
drag, startPoint x: 239, startPoint y: 279, endPoint x: 245, endPoint y: 279, distance: 6.0
click at [245, 279] on input "range" at bounding box center [258, 279] width 40 height 5
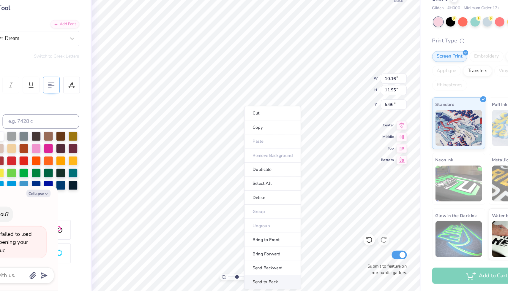
click at [272, 283] on li "Send to Back" at bounding box center [274, 284] width 47 height 12
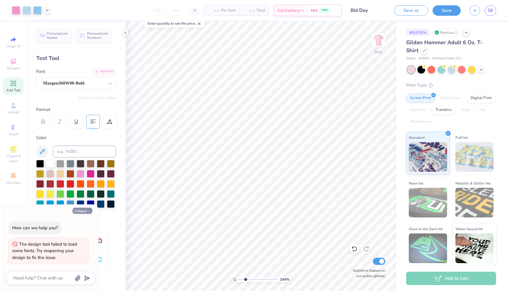
click at [80, 213] on button "Collapse" at bounding box center [82, 211] width 20 height 6
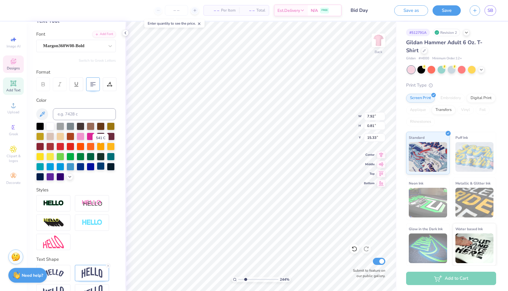
scroll to position [54, 0]
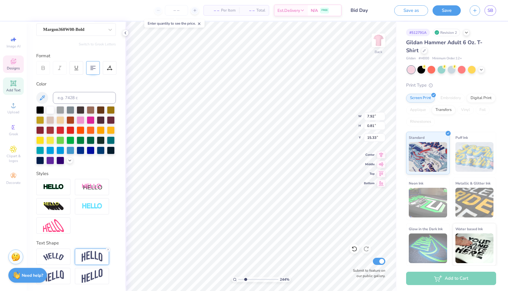
click at [94, 253] on img at bounding box center [92, 256] width 21 height 11
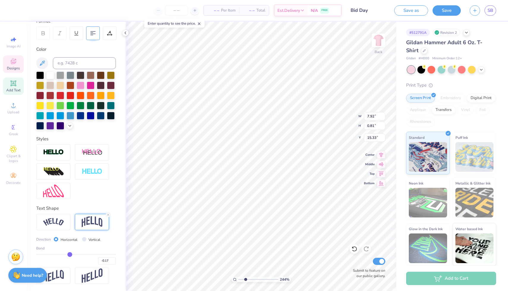
drag, startPoint x: 74, startPoint y: 253, endPoint x: 69, endPoint y: 253, distance: 4.5
click at [69, 254] on input "range" at bounding box center [76, 254] width 80 height 1
drag, startPoint x: 69, startPoint y: 253, endPoint x: 74, endPoint y: 254, distance: 4.2
click at [74, 254] on input "range" at bounding box center [76, 254] width 80 height 1
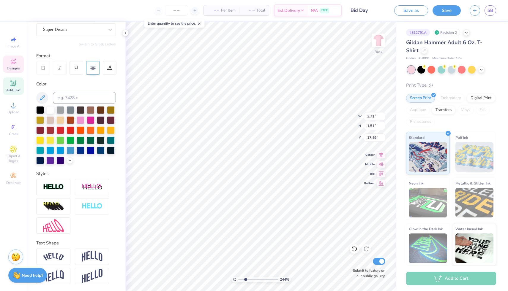
scroll to position [0, 1]
drag, startPoint x: 245, startPoint y: 278, endPoint x: 240, endPoint y: 278, distance: 4.8
click at [240, 278] on input "range" at bounding box center [258, 279] width 40 height 5
click at [51, 110] on div at bounding box center [50, 110] width 8 height 8
click at [17, 9] on div at bounding box center [16, 10] width 8 height 8
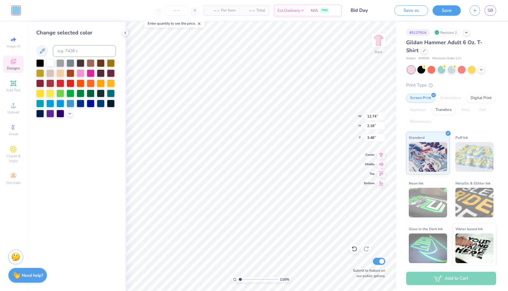
click at [48, 63] on div at bounding box center [50, 63] width 8 height 8
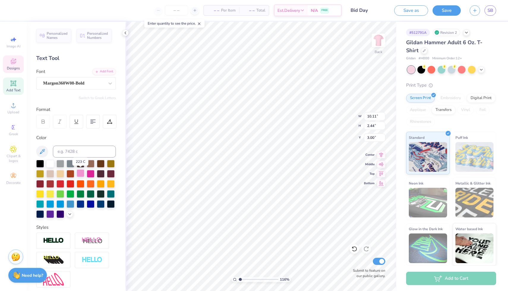
click at [80, 176] on div at bounding box center [81, 174] width 8 height 8
click at [77, 174] on div at bounding box center [81, 174] width 8 height 8
click at [79, 172] on div at bounding box center [81, 174] width 8 height 8
click at [28, 10] on div at bounding box center [27, 10] width 8 height 8
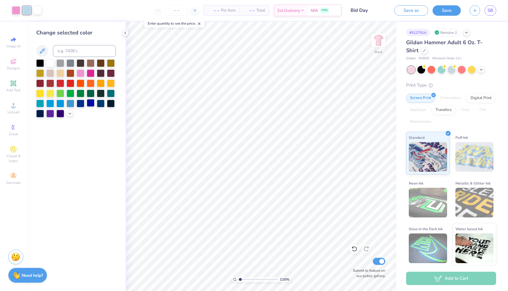
click at [90, 104] on div at bounding box center [91, 103] width 8 height 8
click at [80, 73] on div at bounding box center [81, 73] width 8 height 8
click at [15, 10] on div at bounding box center [16, 10] width 8 height 8
click at [92, 77] on div at bounding box center [91, 73] width 8 height 8
click at [80, 74] on div at bounding box center [81, 73] width 8 height 8
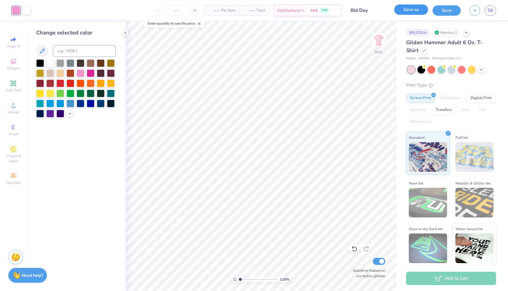
click at [416, 10] on button "Save as" at bounding box center [411, 9] width 34 height 10
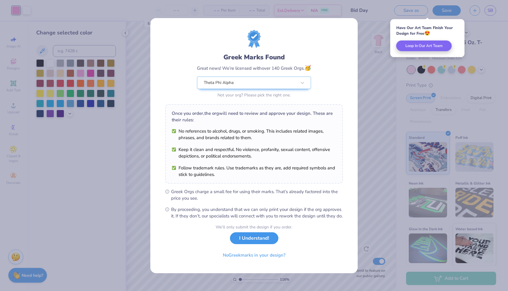
click at [254, 243] on button "I Understand!" at bounding box center [254, 238] width 48 height 12
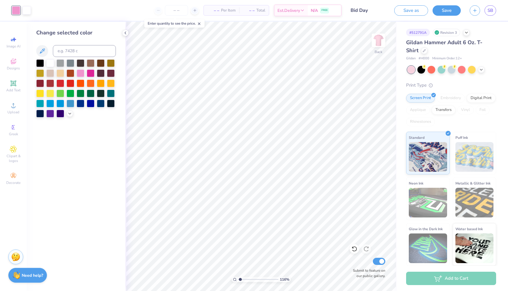
click at [216, 7] on span "– –" at bounding box center [213, 10] width 12 height 6
click at [216, 11] on span "– –" at bounding box center [213, 10] width 12 height 6
click at [244, 10] on span "– –" at bounding box center [249, 10] width 12 height 6
click at [252, 12] on span "– –" at bounding box center [249, 10] width 12 height 6
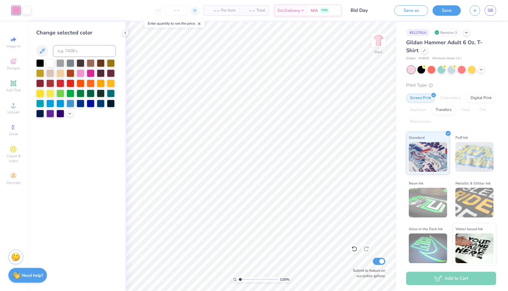
click at [195, 11] on line at bounding box center [195, 10] width 0 height 2
drag, startPoint x: 179, startPoint y: 10, endPoint x: 169, endPoint y: 10, distance: 10.7
click at [169, 10] on input "13" at bounding box center [176, 10] width 23 height 11
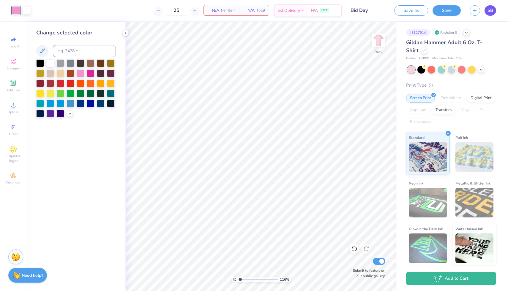
click at [490, 8] on span "SB" at bounding box center [490, 10] width 6 height 7
